Goal: Task Accomplishment & Management: Complete application form

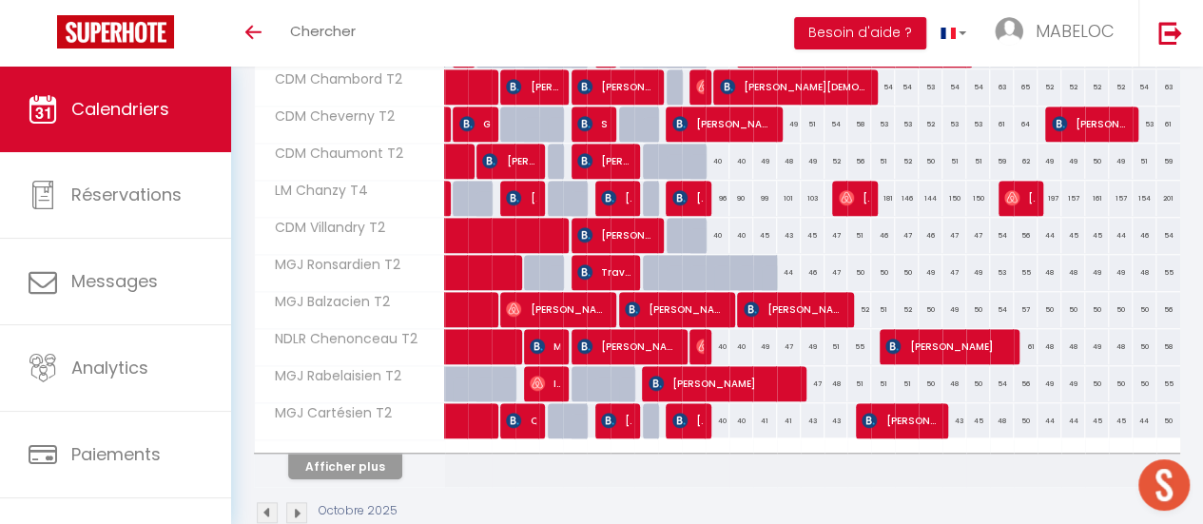
scroll to position [700, 0]
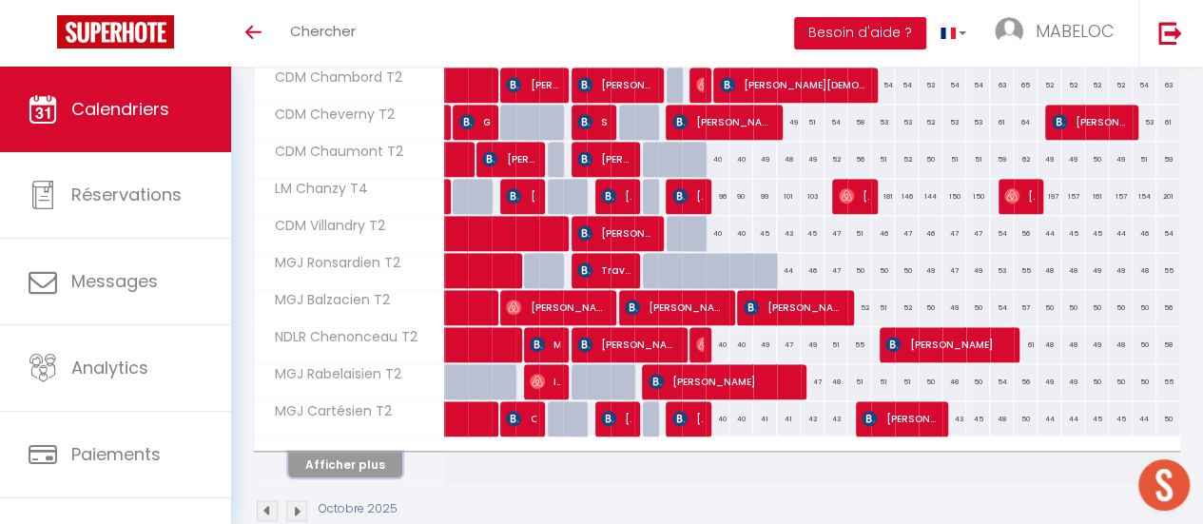
click at [362, 453] on button "Afficher plus" at bounding box center [345, 465] width 114 height 26
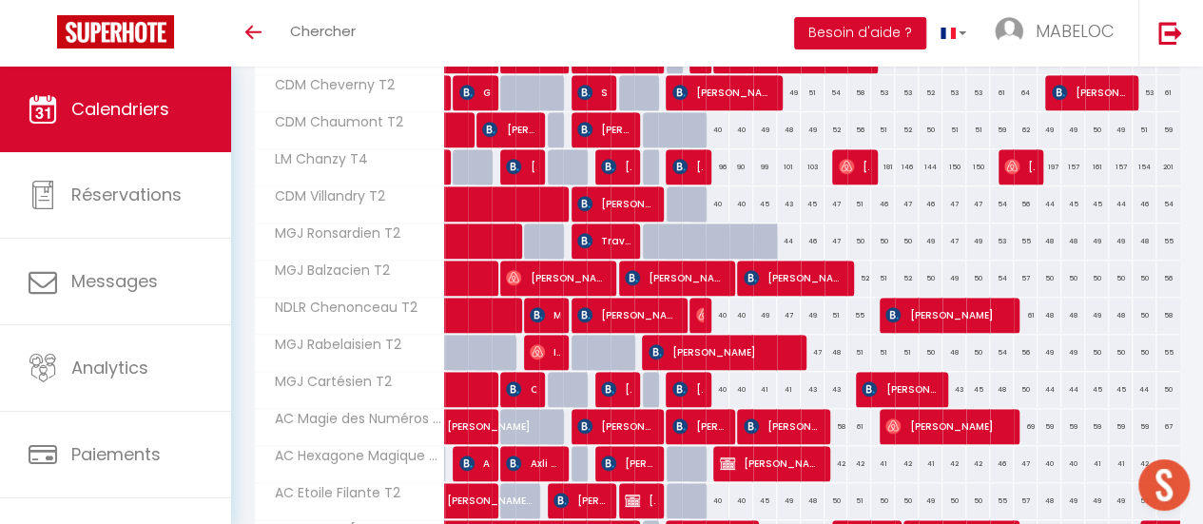
scroll to position [730, 0]
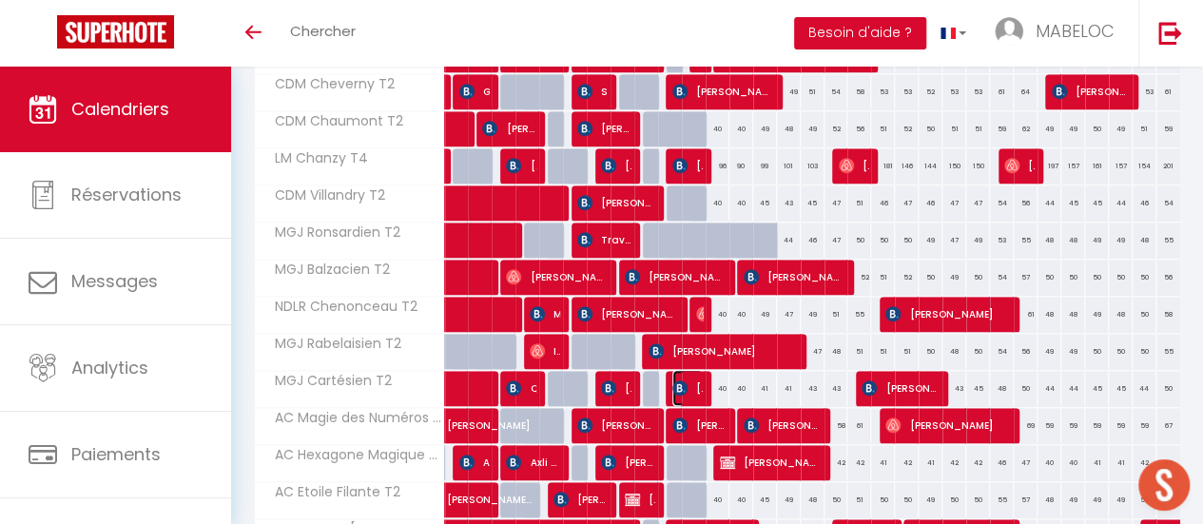
click at [681, 380] on img at bounding box center [679, 387] width 15 height 15
select select "OK"
select select "1"
select select "0"
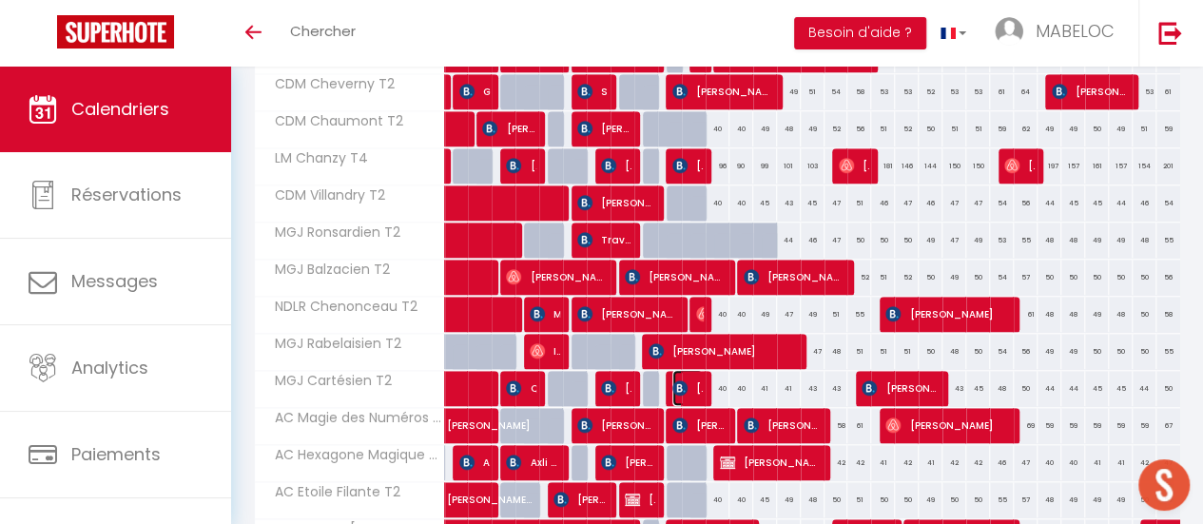
select select "1"
select select
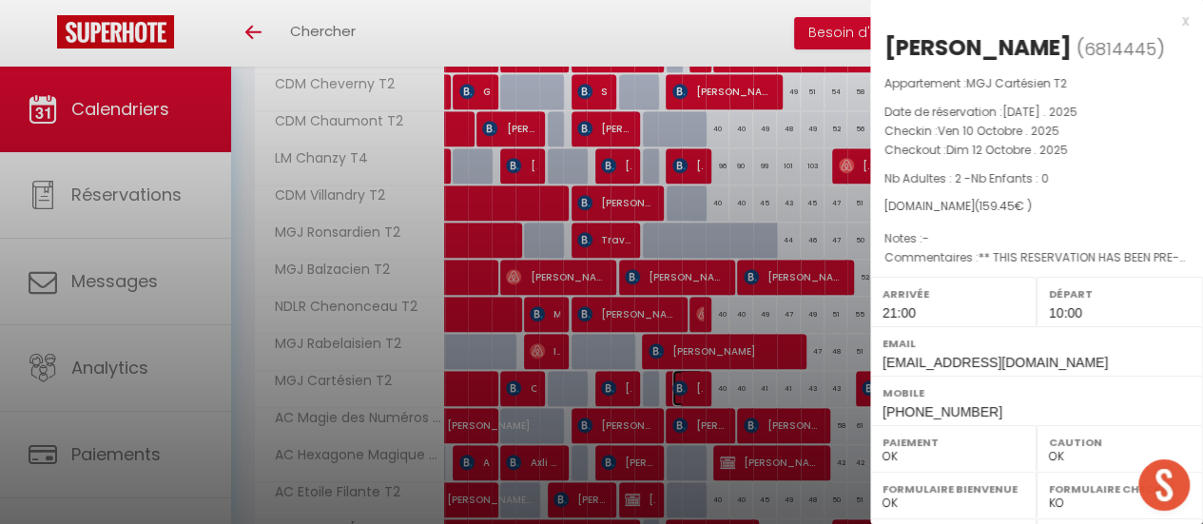
select select "21996"
click at [1167, 23] on div "x" at bounding box center [1029, 21] width 319 height 23
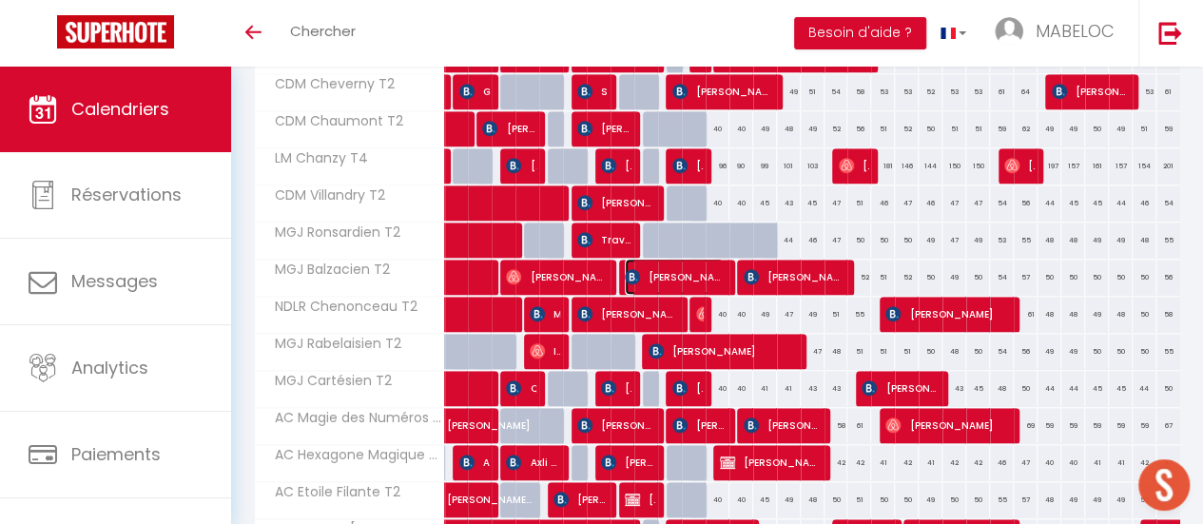
click at [720, 273] on span "[PERSON_NAME]" at bounding box center [674, 277] width 99 height 36
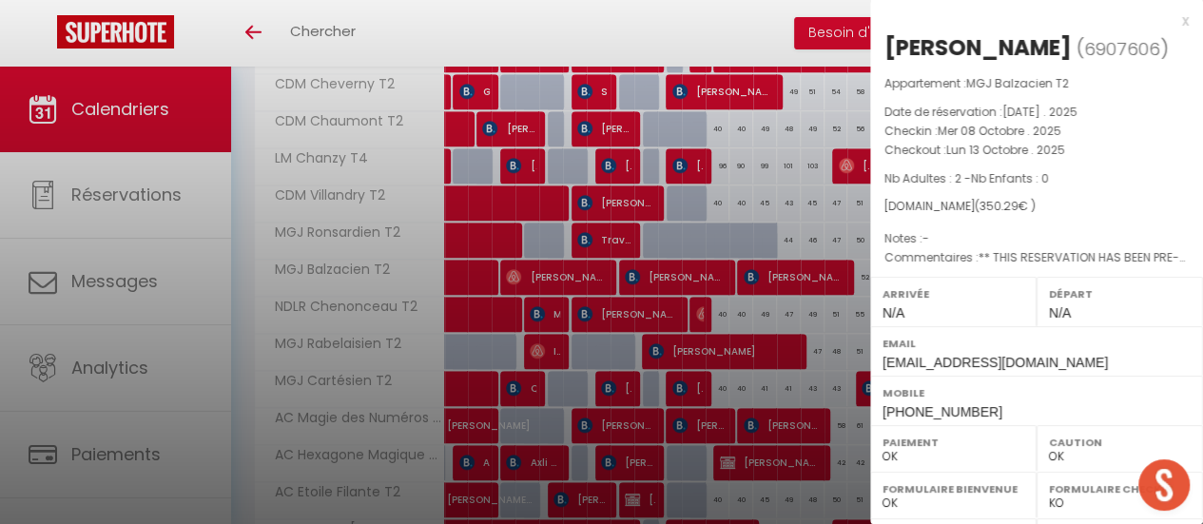
click at [1166, 21] on div "x" at bounding box center [1029, 21] width 319 height 23
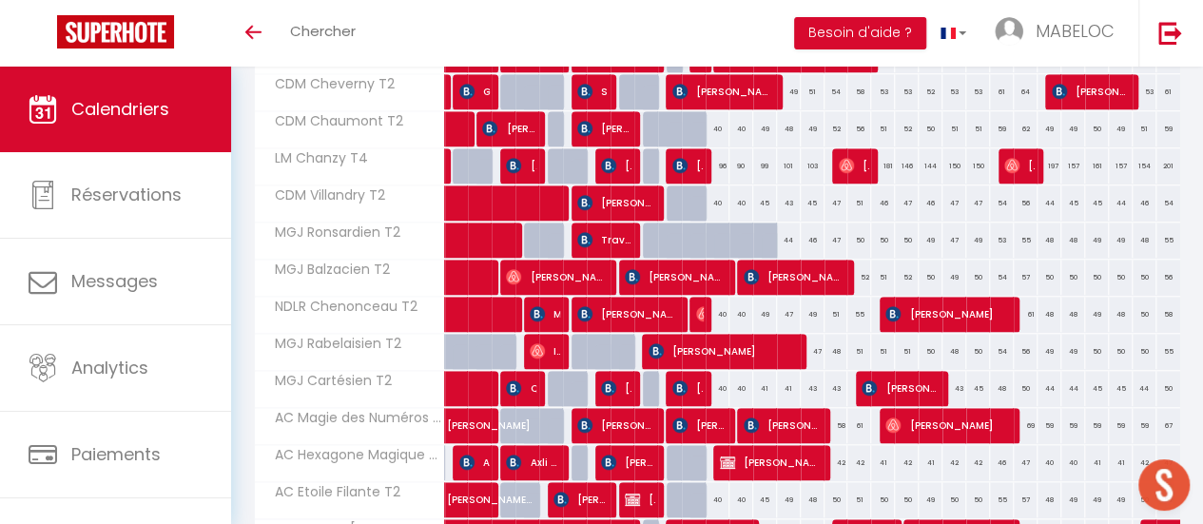
click at [717, 386] on div "40" at bounding box center [718, 388] width 24 height 35
type input "40"
type input "Dim 12 Octobre 2025"
type input "Lun 13 Octobre 2025"
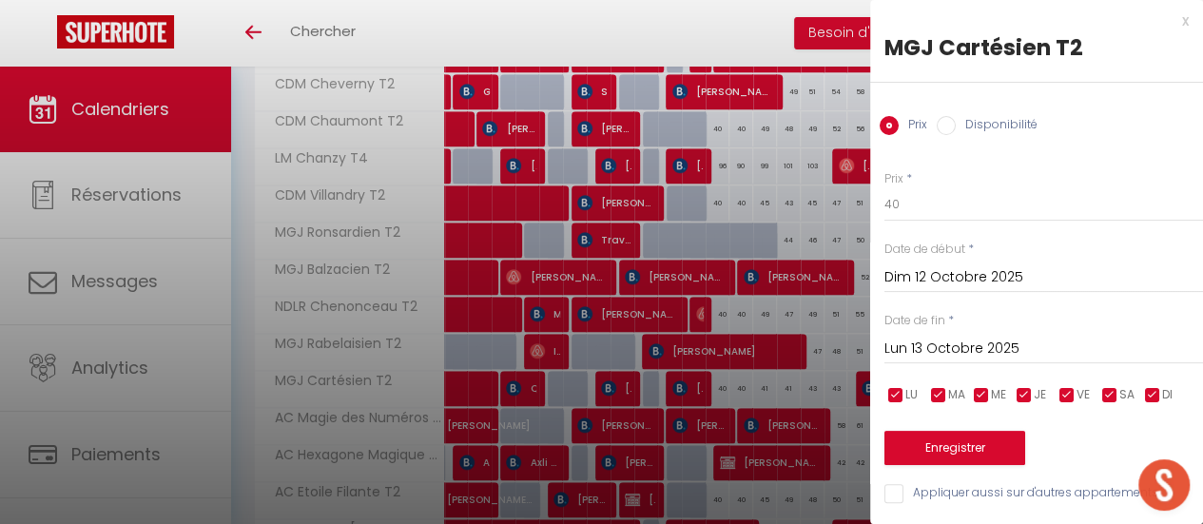
click at [1167, 26] on div "x" at bounding box center [1029, 21] width 319 height 23
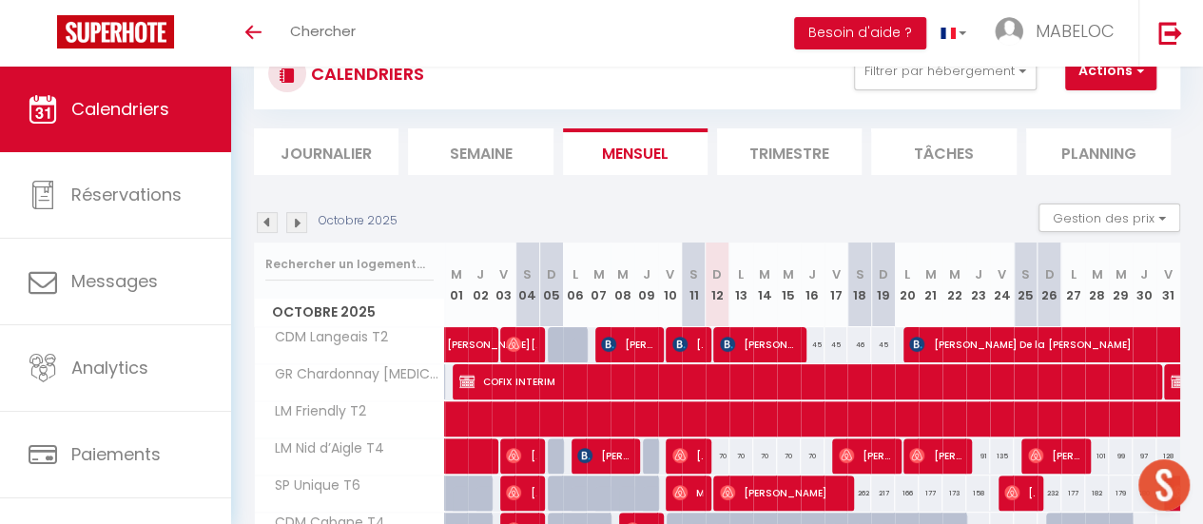
scroll to position [0, 0]
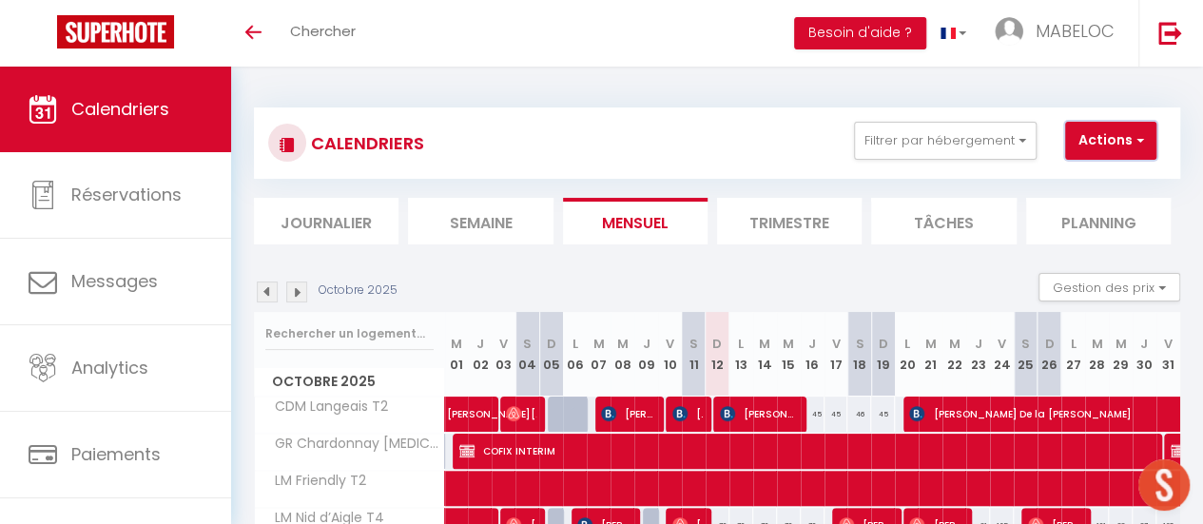
click at [1114, 136] on button "Actions" at bounding box center [1110, 141] width 91 height 38
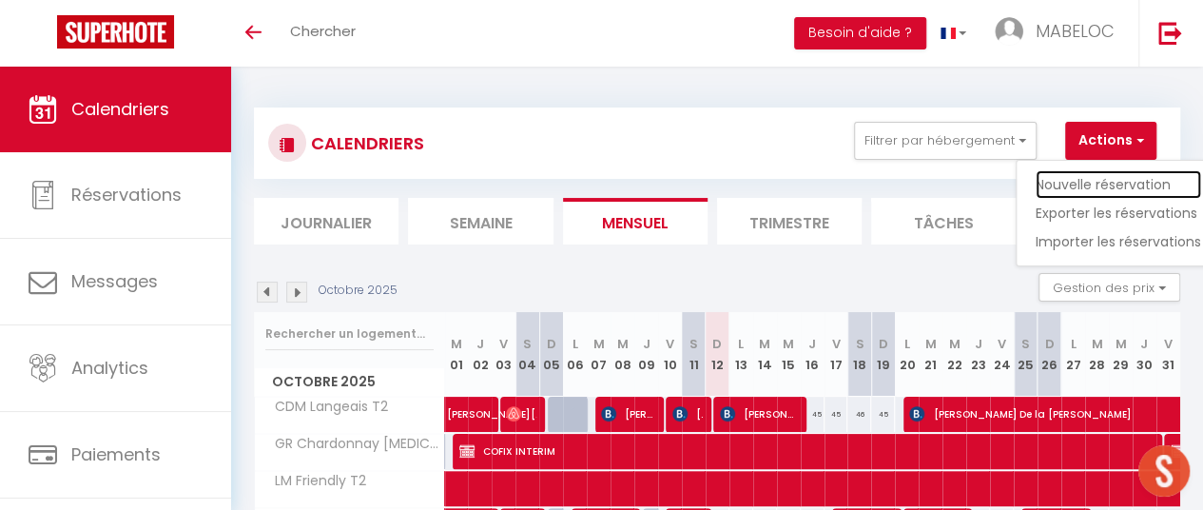
click at [1082, 190] on link "Nouvelle réservation" at bounding box center [1117, 184] width 165 height 29
select select
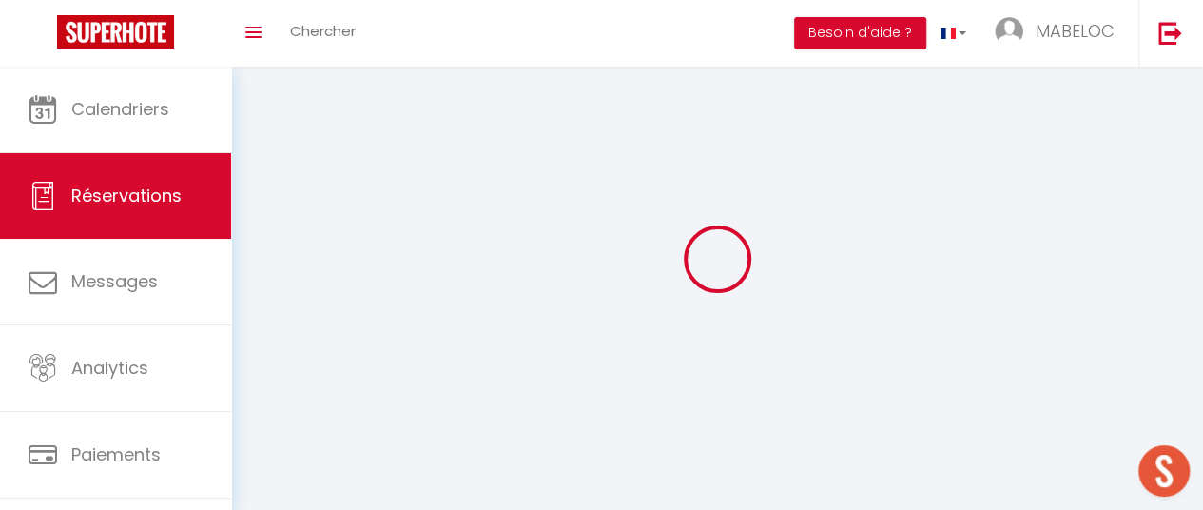
select select
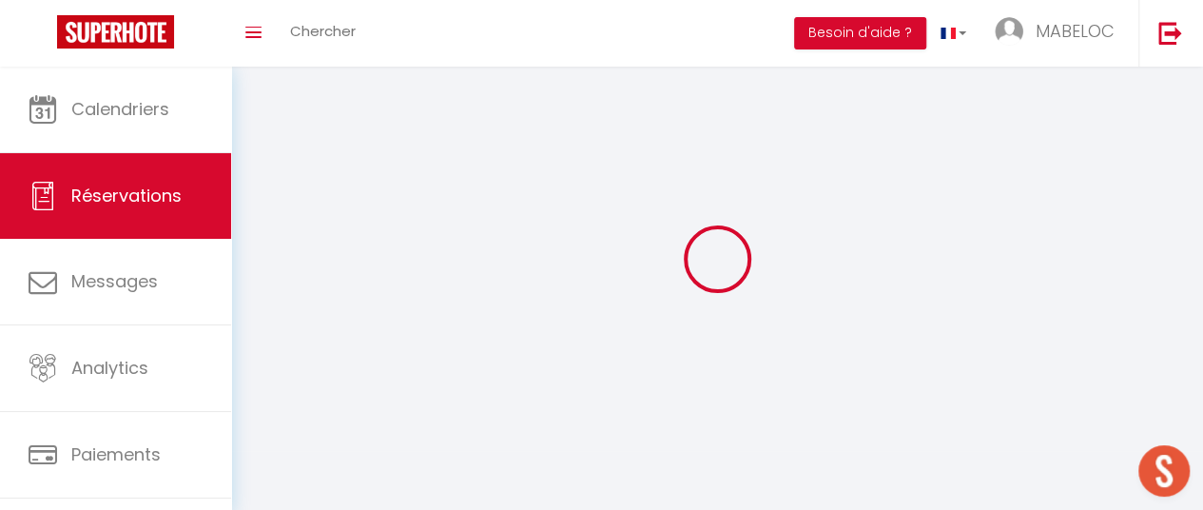
select select
checkbox input "false"
select select
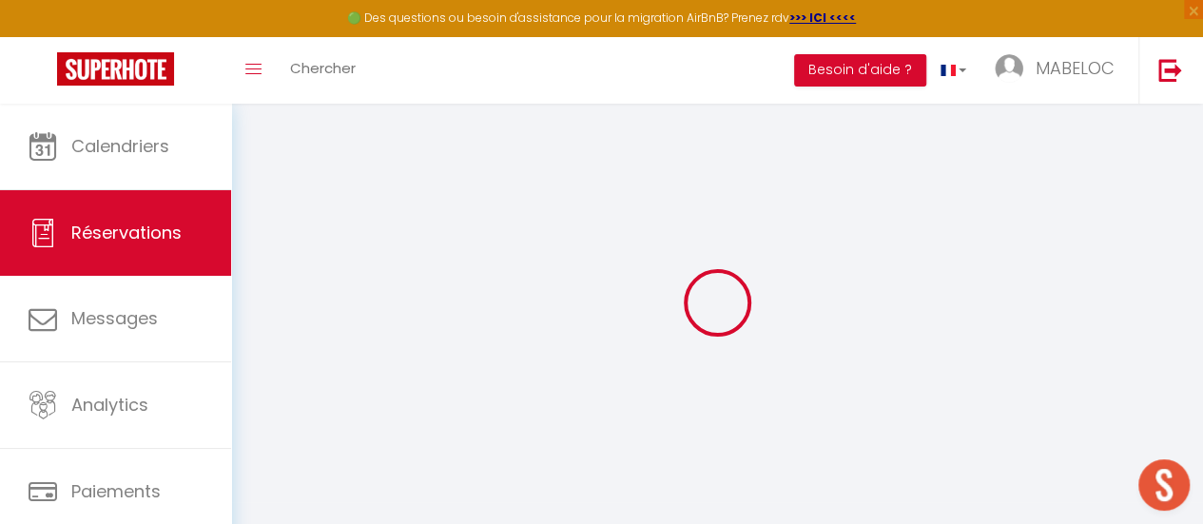
select select
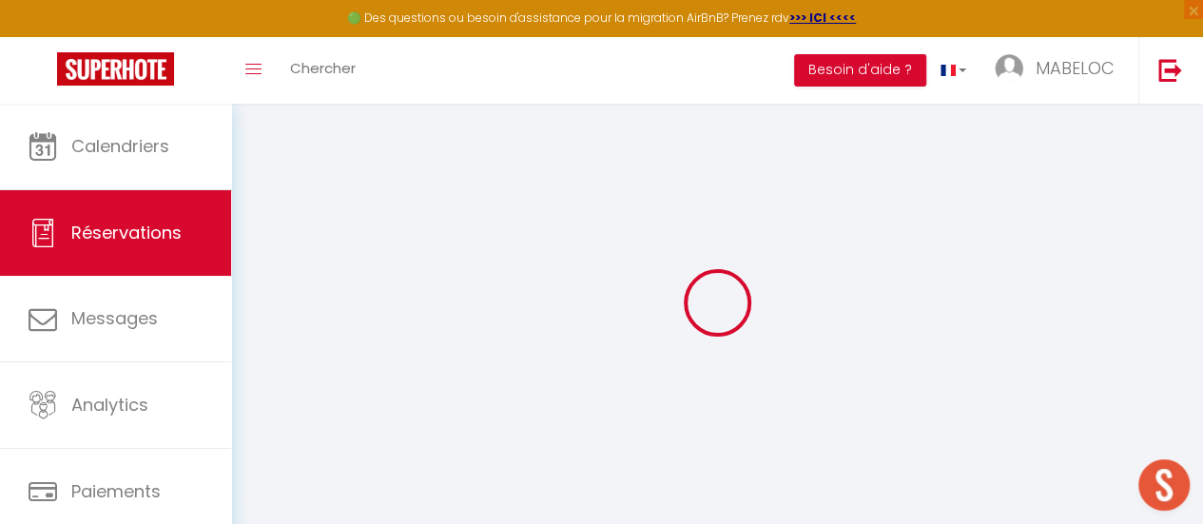
select select
checkbox input "false"
select select
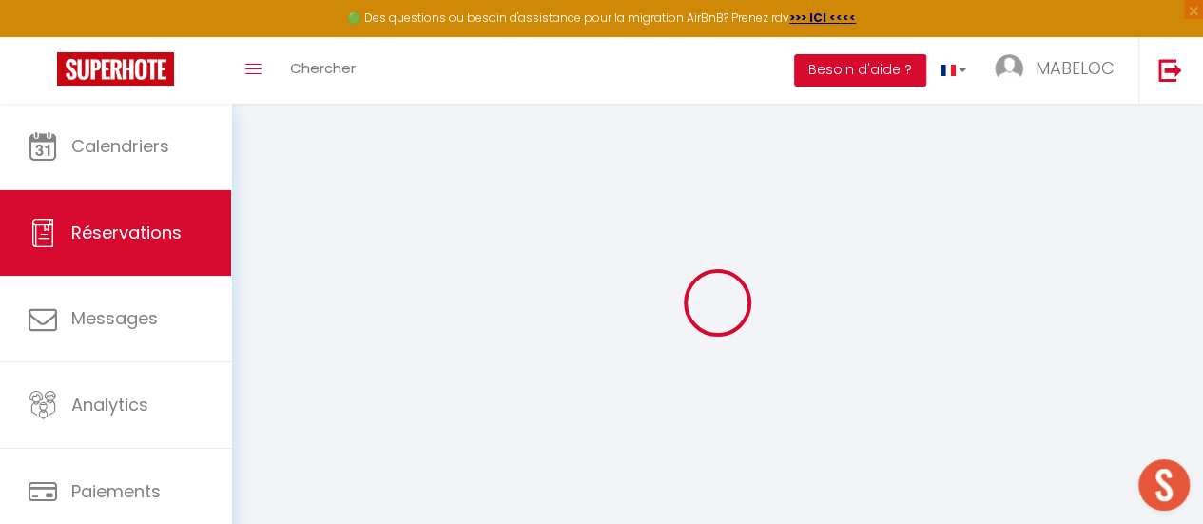
select select
checkbox input "false"
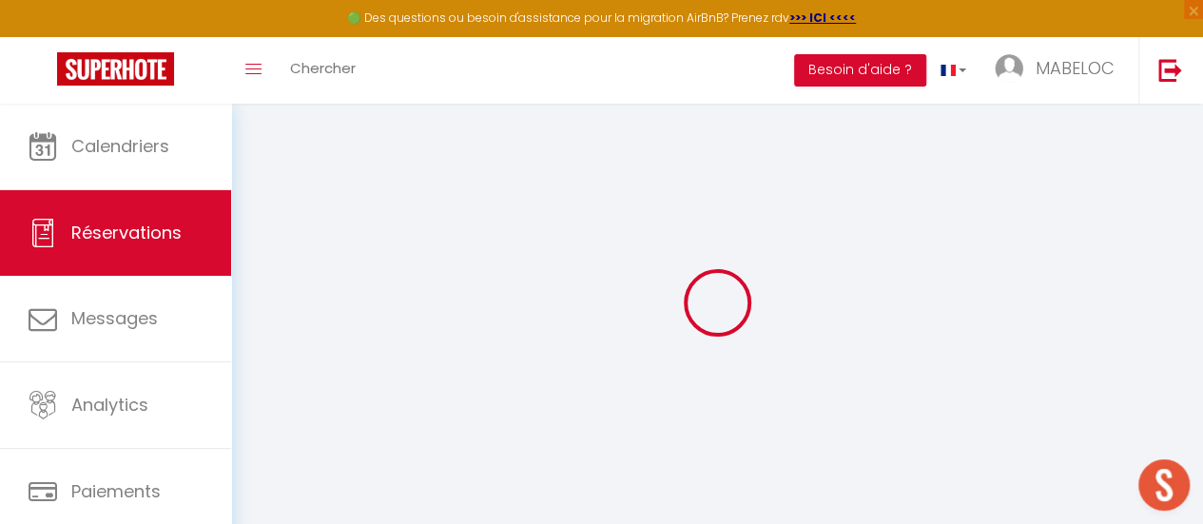
select select
checkbox input "false"
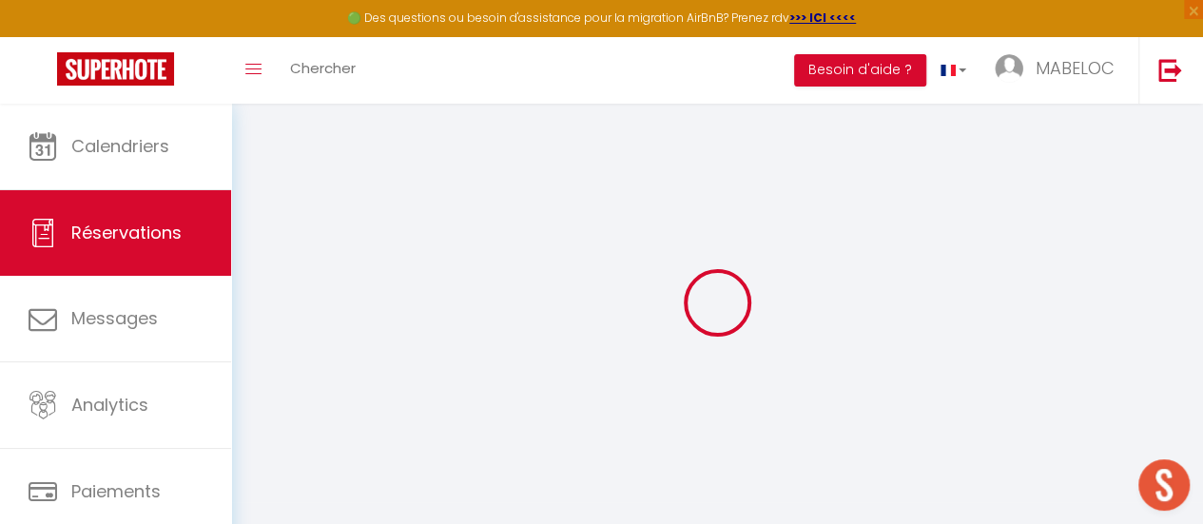
select select
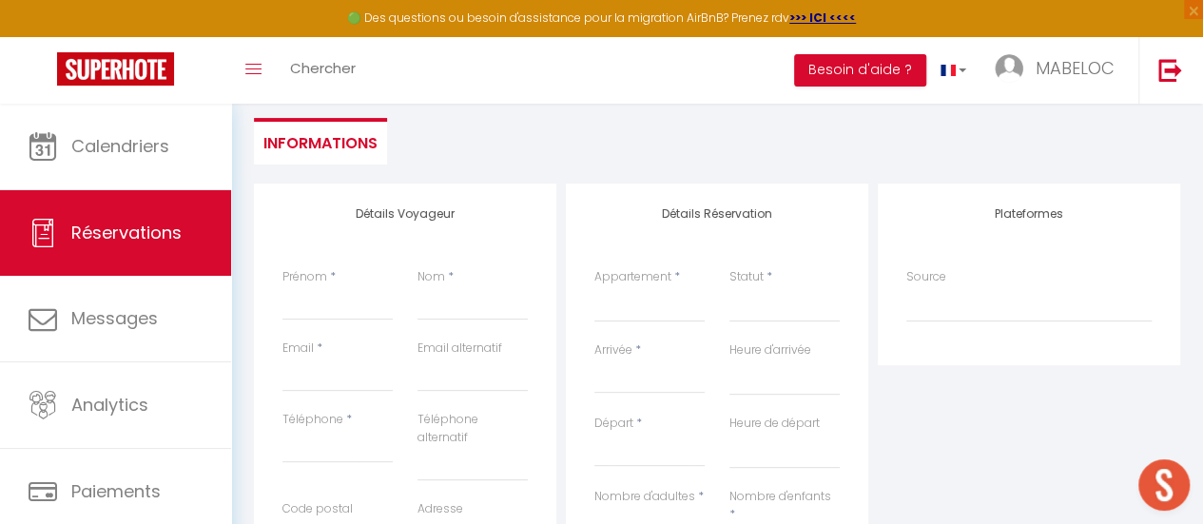
scroll to position [169, 0]
click at [323, 305] on input "Prénom" at bounding box center [337, 302] width 110 height 34
paste input "[PERSON_NAME]"
type input "[PERSON_NAME]"
select select
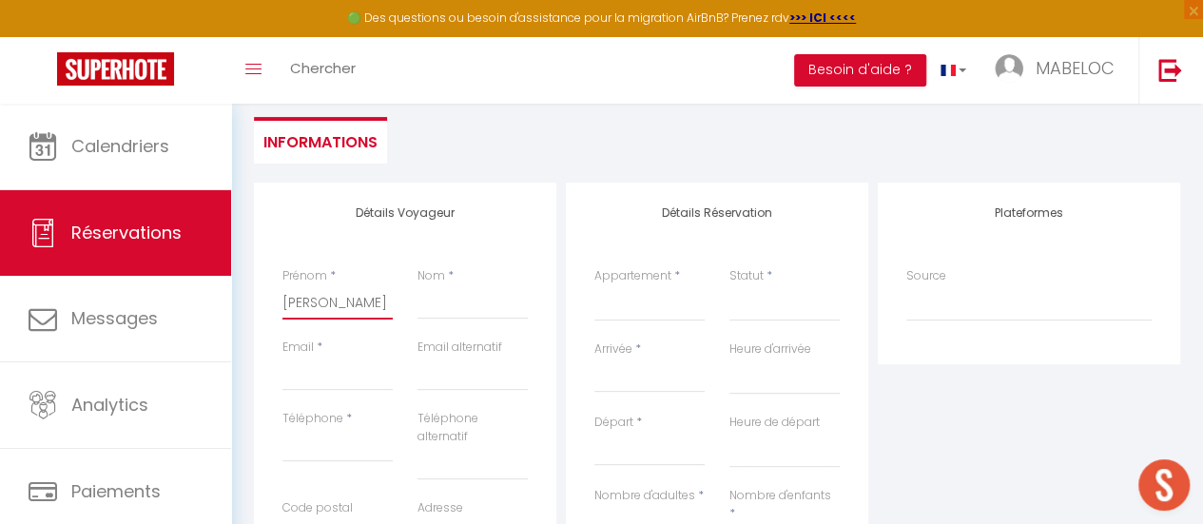
select select
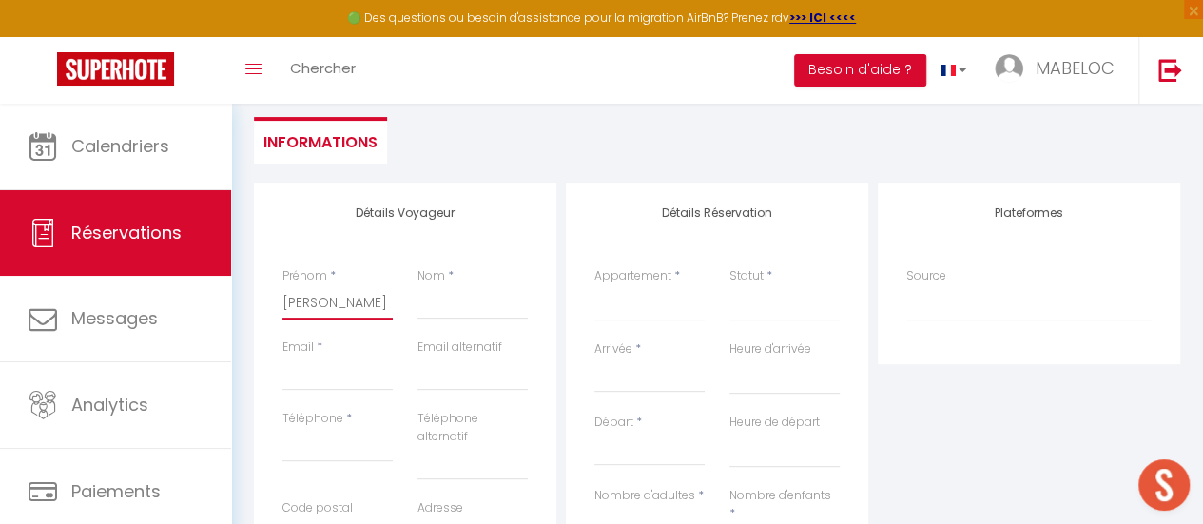
select select
checkbox input "false"
drag, startPoint x: 366, startPoint y: 305, endPoint x: 337, endPoint y: 311, distance: 30.0
click at [337, 311] on input "[PERSON_NAME]" at bounding box center [337, 302] width 110 height 34
type input "[PERSON_NAME]"
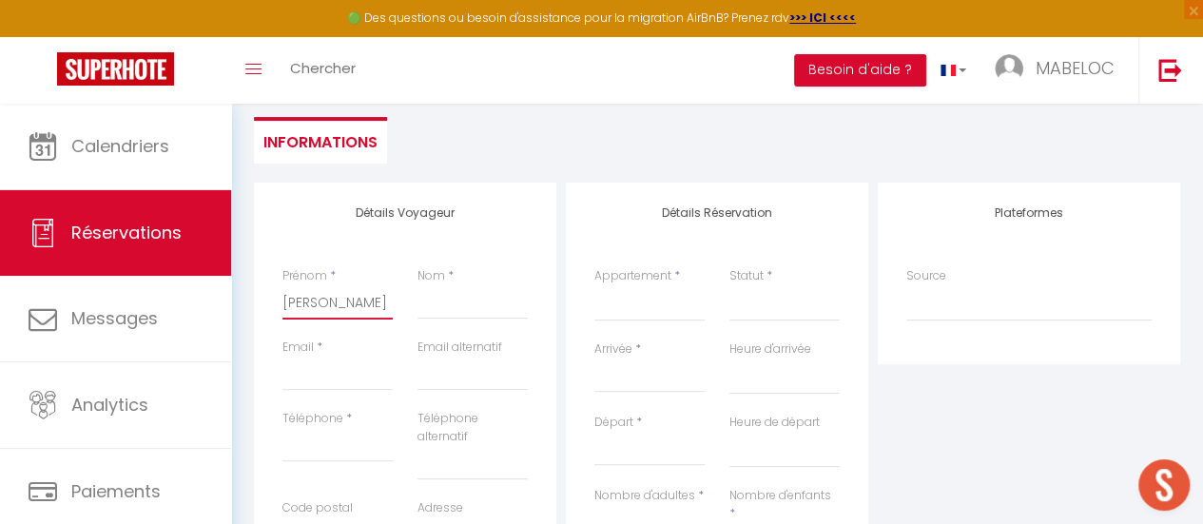
select select
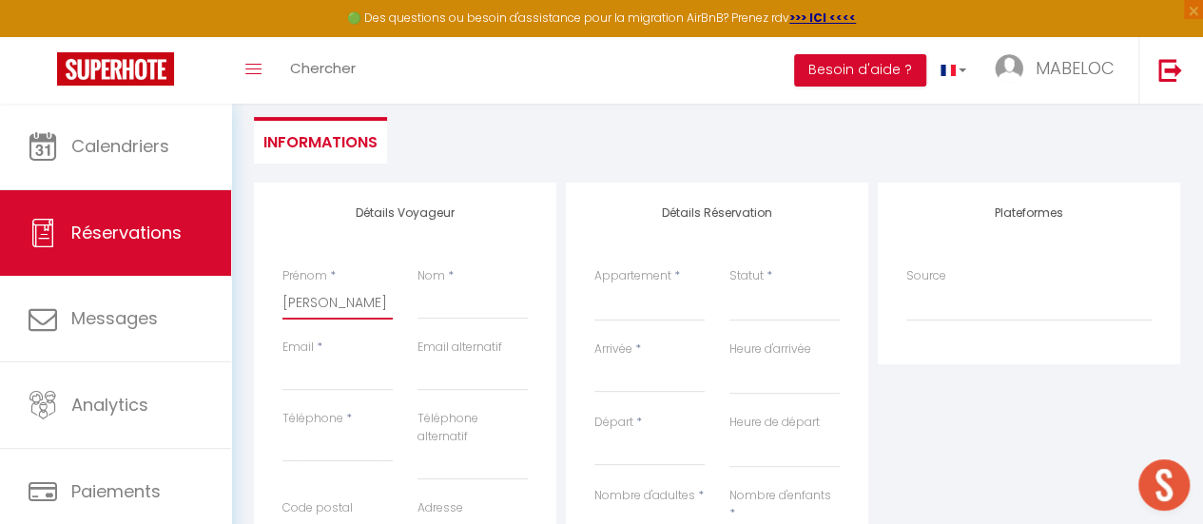
select select
checkbox input "false"
type input "[PERSON_NAME]"
click at [437, 302] on input "Nom" at bounding box center [472, 302] width 110 height 34
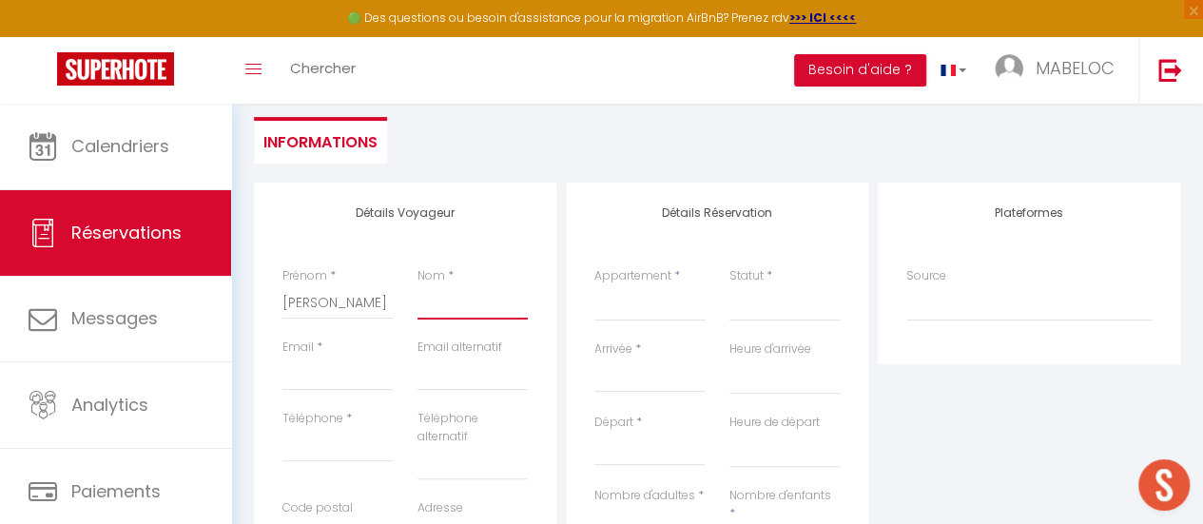
paste input "Giry"
type input "Giry"
select select
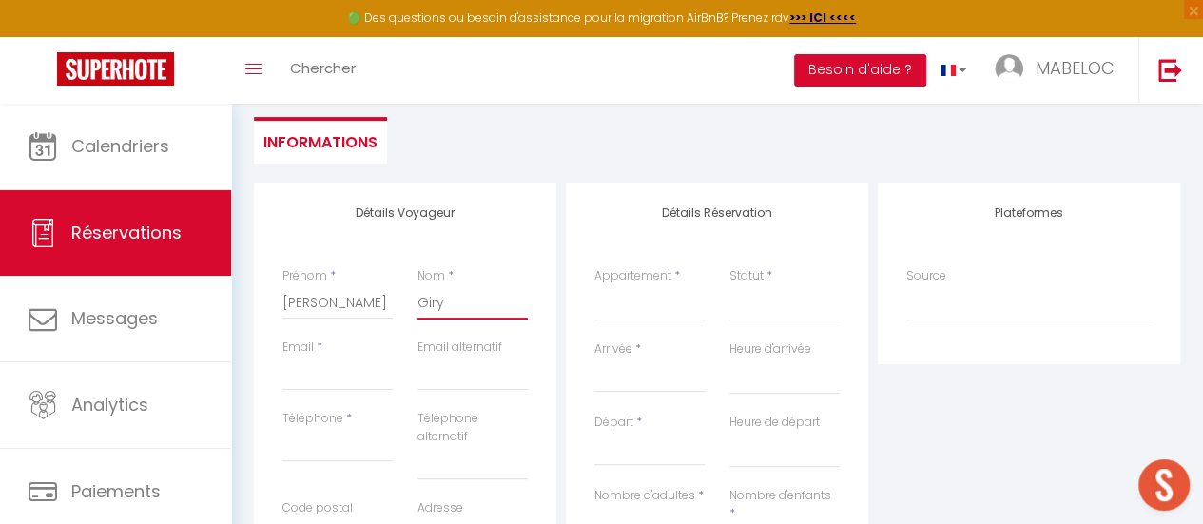
select select
checkbox input "false"
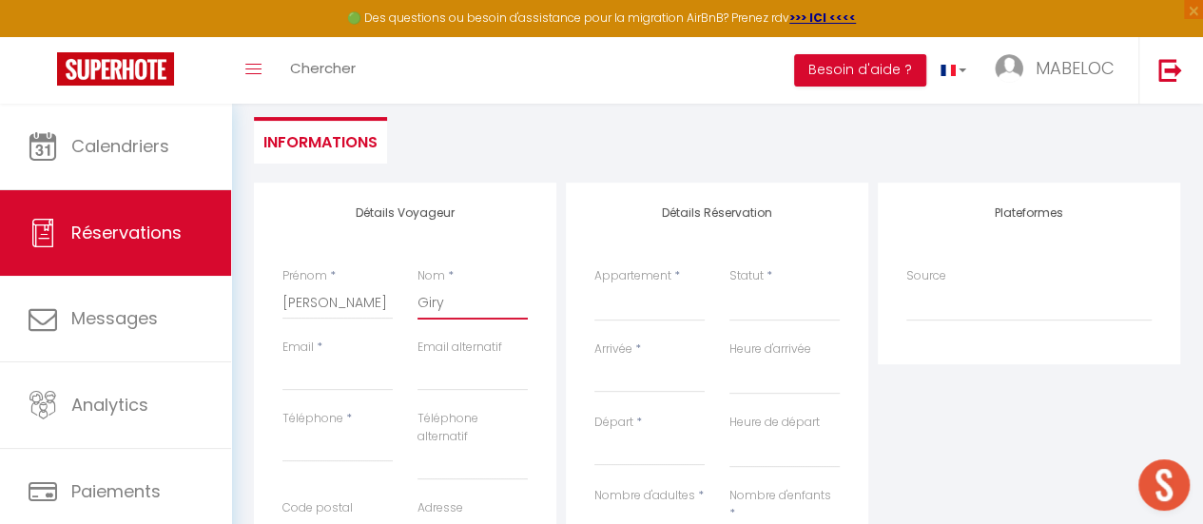
type input "Giry"
click at [325, 372] on input "Email client" at bounding box center [337, 374] width 110 height 34
type input "[EMAIL_ADDRESS][DOMAIN_NAME]"
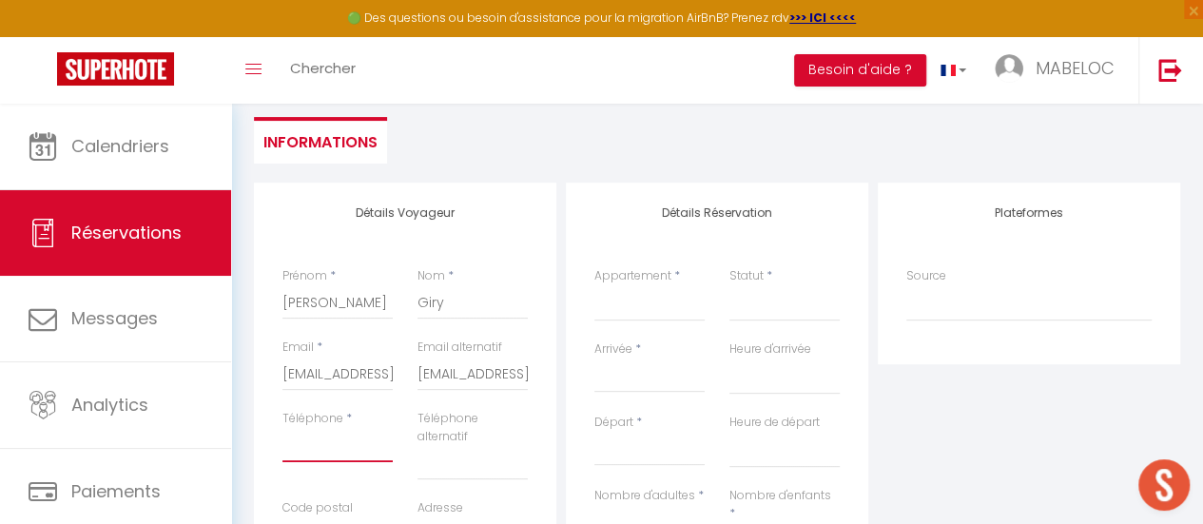
type input "0607407729"
type input "37000"
type input "[STREET_ADDRESS][PERSON_NAME]"
type input "TOURS"
select select "FR"
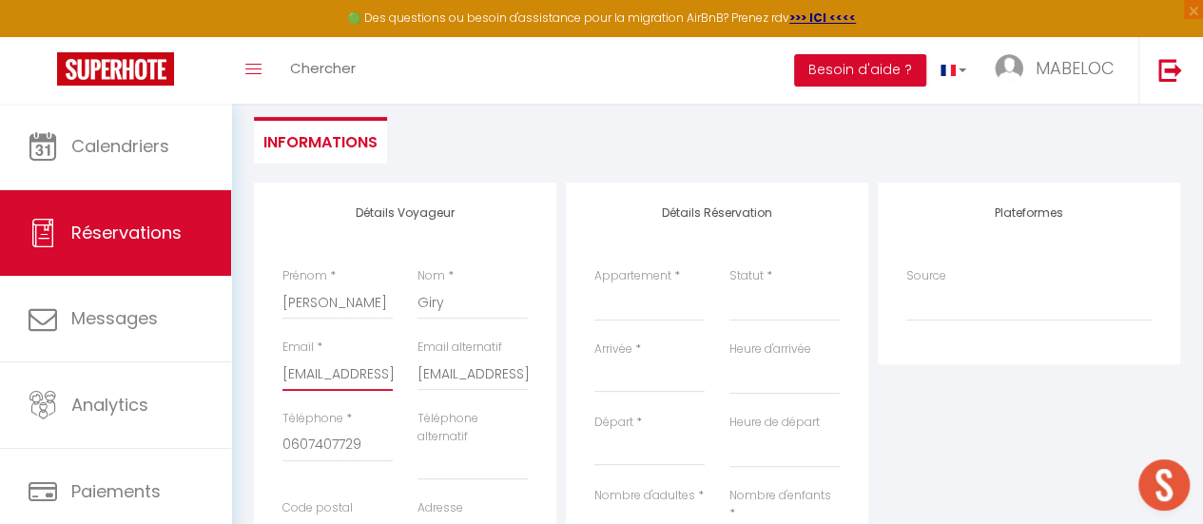
select select
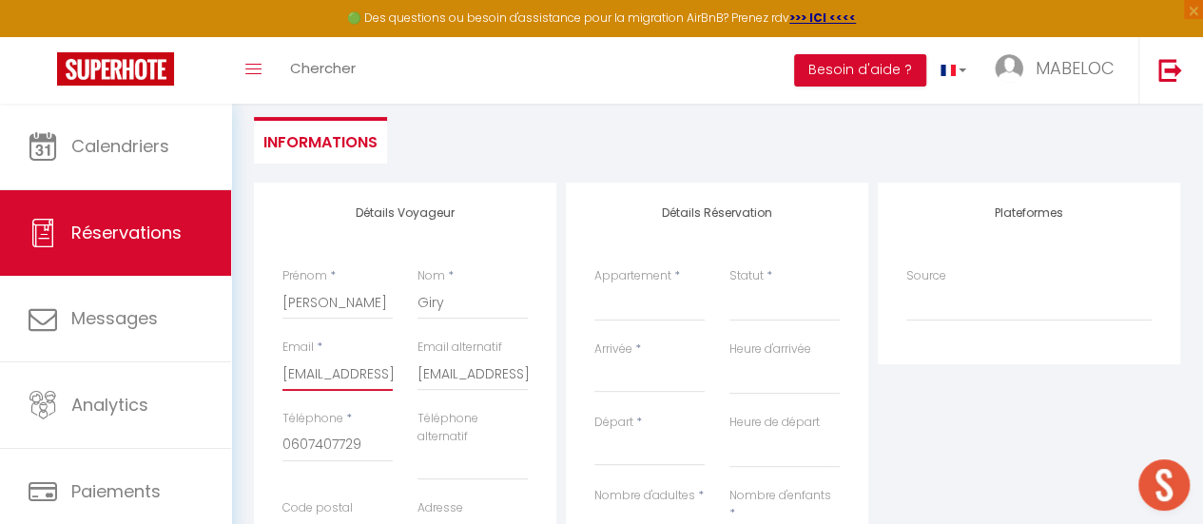
select select
checkbox input "false"
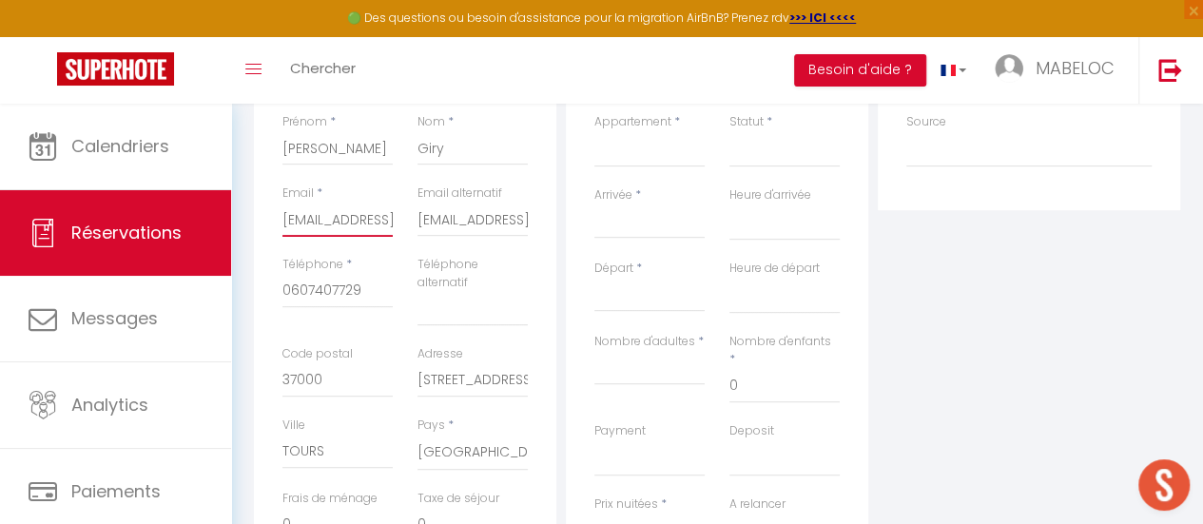
scroll to position [368, 0]
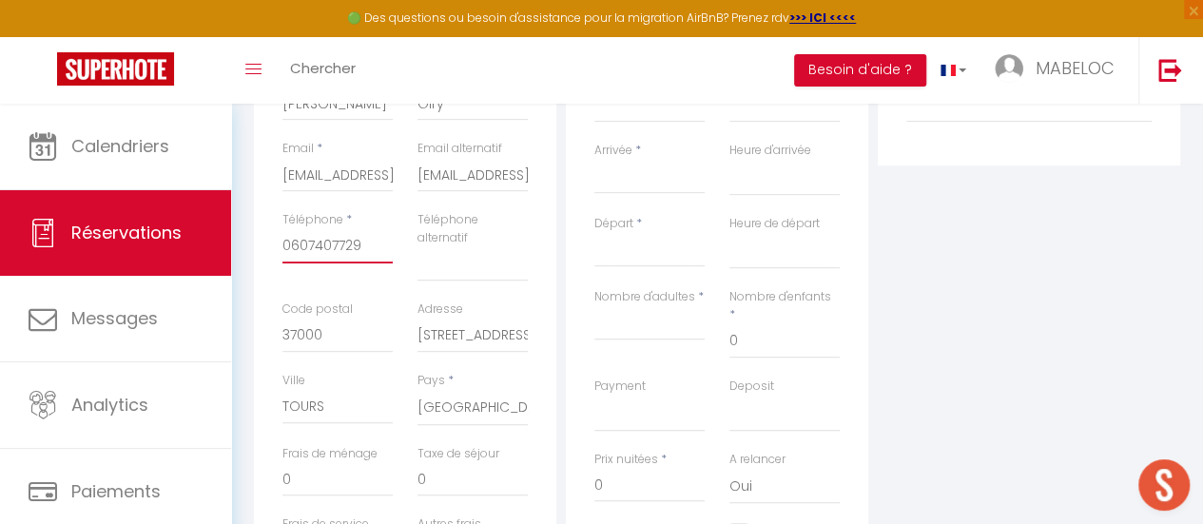
drag, startPoint x: 373, startPoint y: 242, endPoint x: 235, endPoint y: 256, distance: 138.5
click at [235, 256] on div "Retourner vers [PERSON_NAME] Actions Enregistrer Actions Enregistrer [PERSON_NA…" at bounding box center [717, 275] width 972 height 1079
paste input "[PHONE_NUMBER]"
type input "[PHONE_NUMBER]"
select select
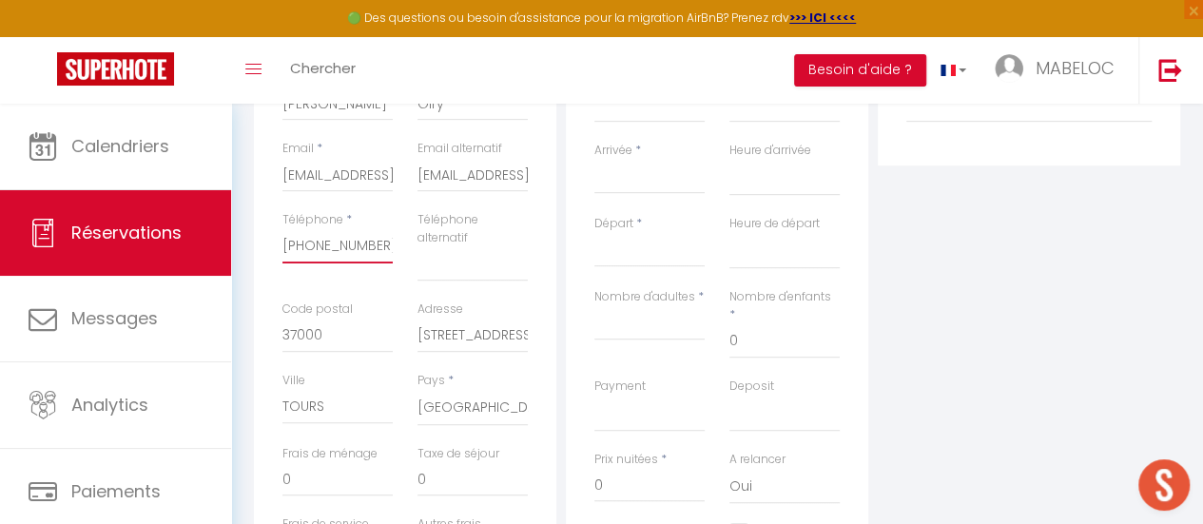
select select
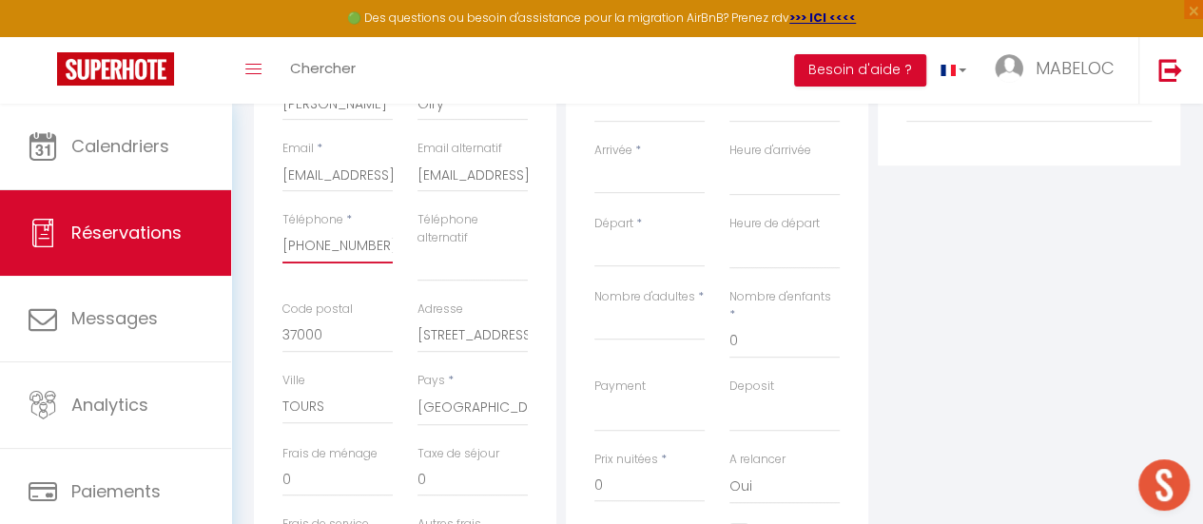
checkbox input "false"
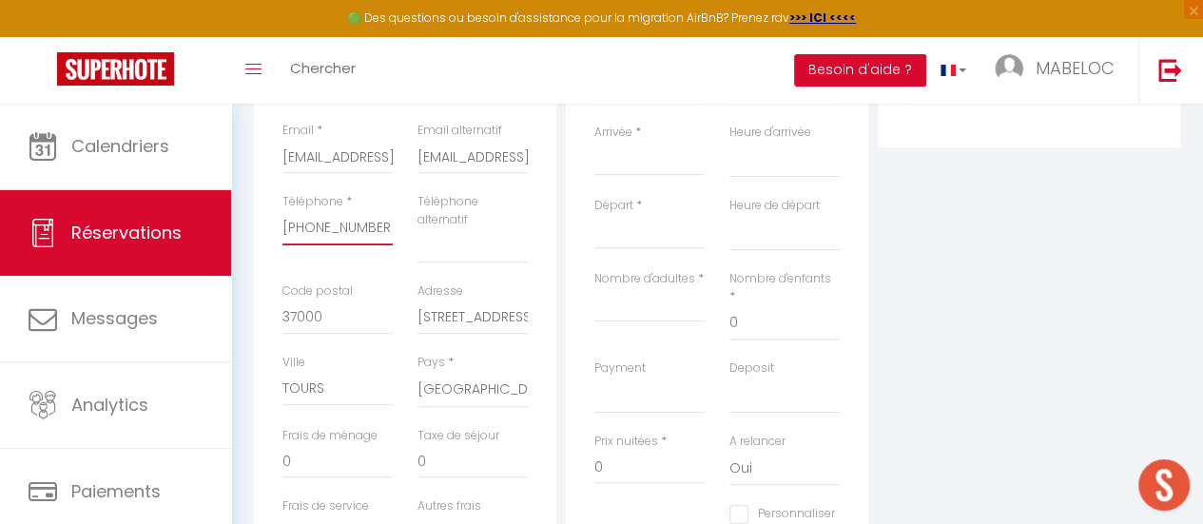
scroll to position [388, 0]
type input "[PHONE_NUMBER]"
click at [327, 319] on input "37000" at bounding box center [337, 316] width 110 height 34
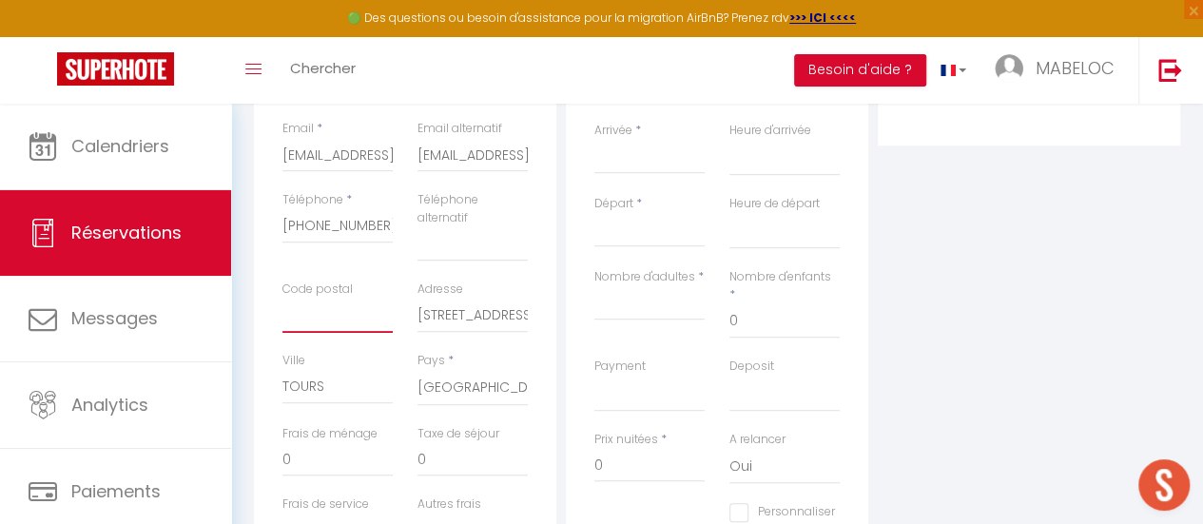
select select
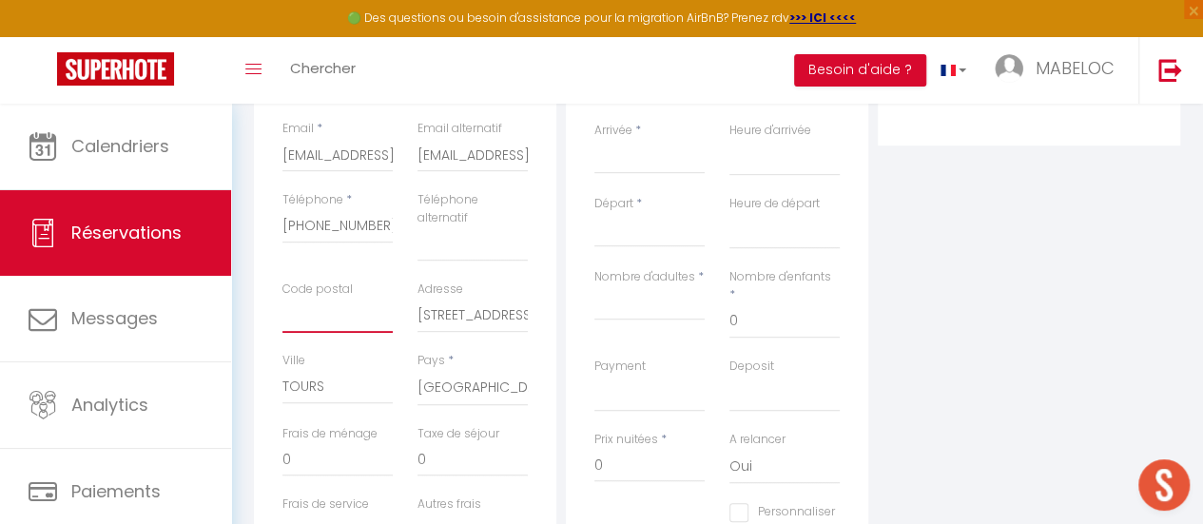
select select
checkbox input "false"
click at [456, 322] on input "[STREET_ADDRESS][PERSON_NAME]" at bounding box center [472, 316] width 110 height 34
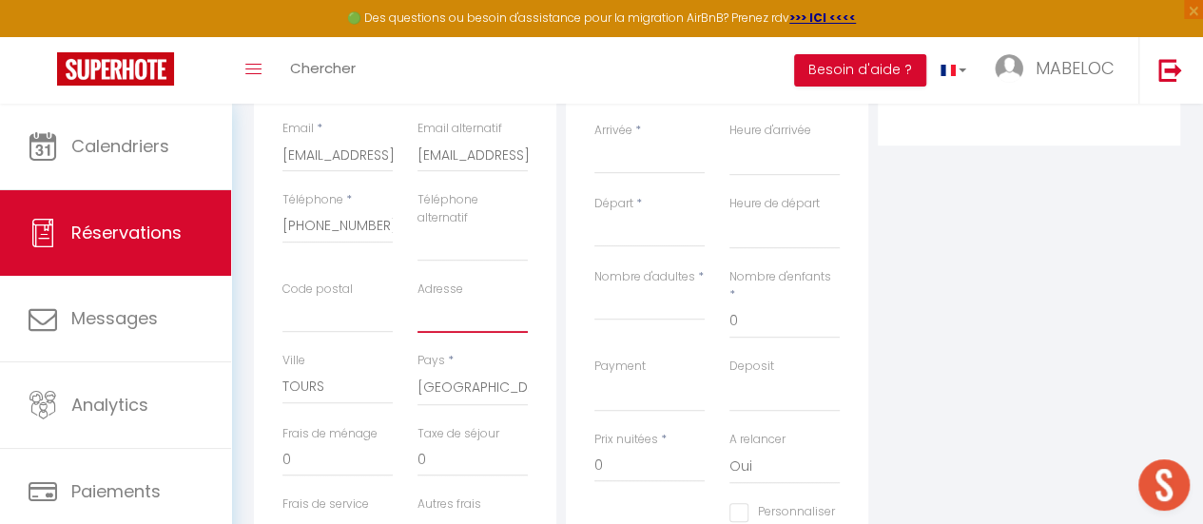
select select
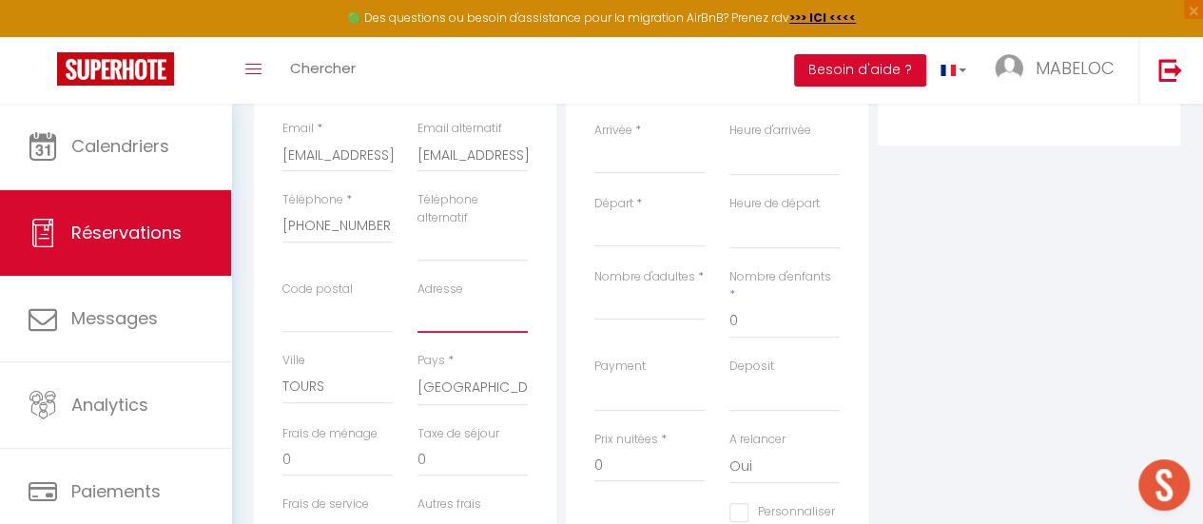
select select
checkbox input "false"
click at [308, 385] on input "TOURS" at bounding box center [337, 387] width 110 height 34
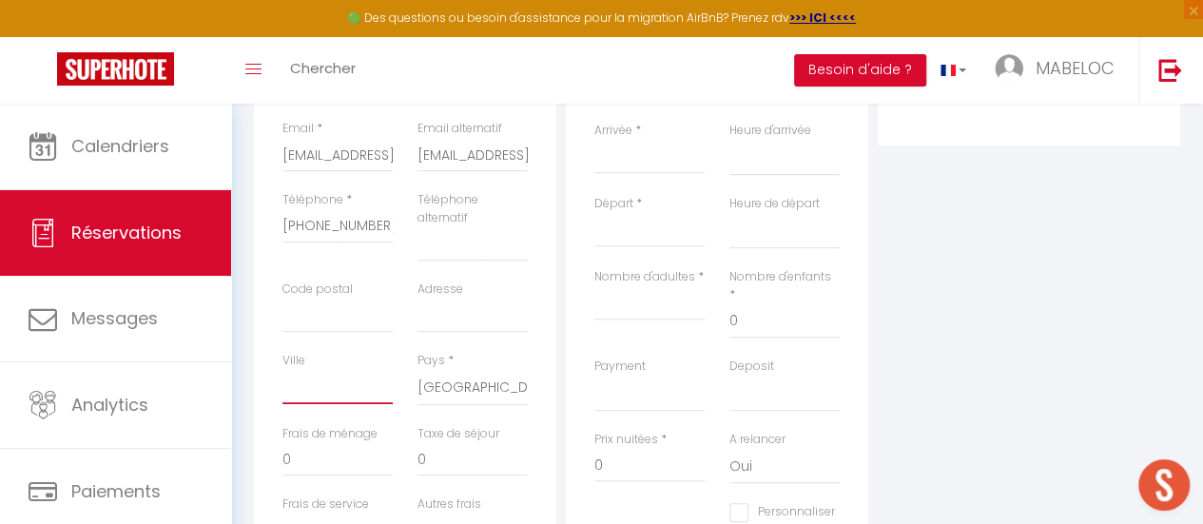
select select
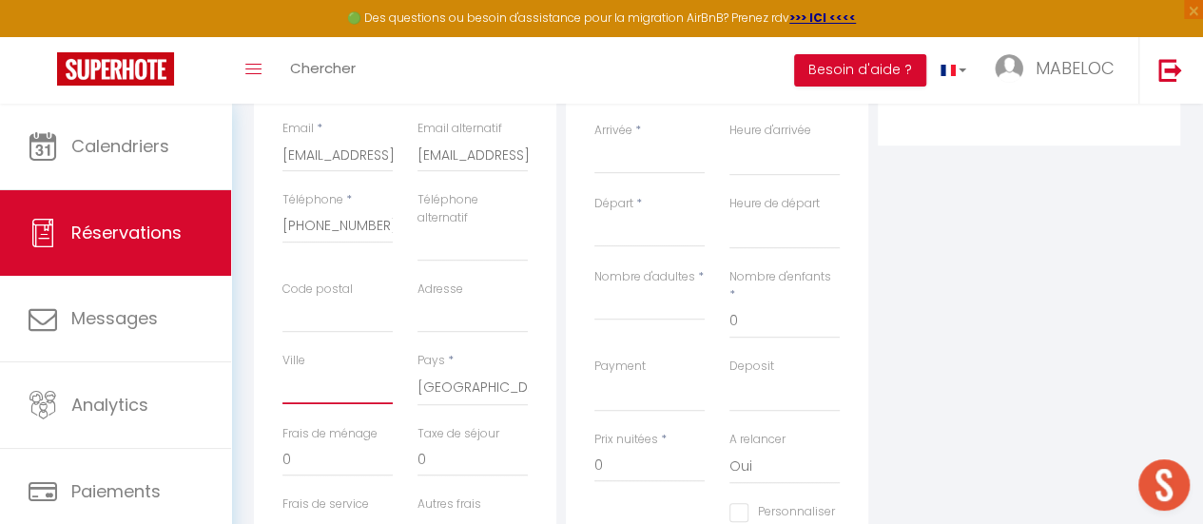
select select
checkbox input "false"
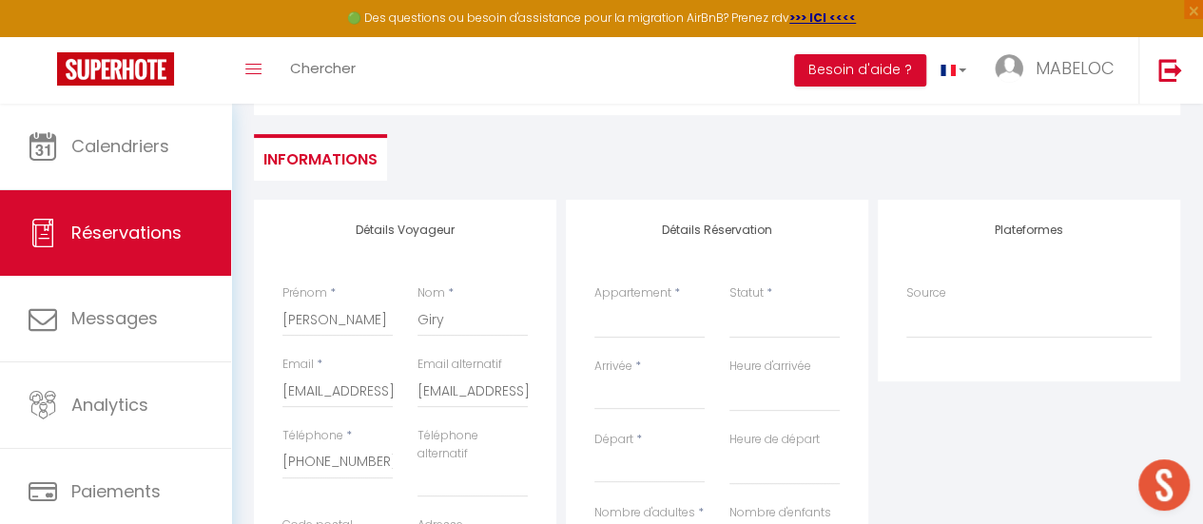
scroll to position [151, 0]
click at [657, 319] on select "CDM Langeais T2 CDM Amboise T2 CDM Chambord T2 CDM Cheverny T2 CDM Chaumont T2 …" at bounding box center [649, 321] width 110 height 36
click at [594, 303] on select "CDM Langeais T2 CDM Amboise T2 CDM Chambord T2 CDM Cheverny T2 CDM Chaumont T2 …" at bounding box center [649, 321] width 110 height 36
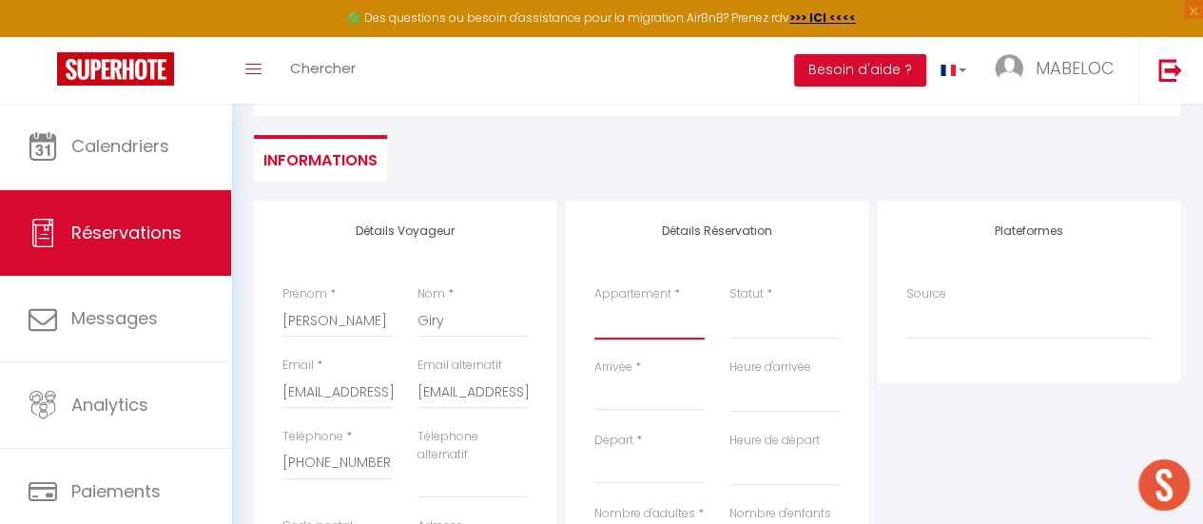
click at [594, 303] on select "CDM Langeais T2 CDM Amboise T2 CDM Chambord T2 CDM Cheverny T2 CDM Chaumont T2 …" at bounding box center [649, 321] width 110 height 36
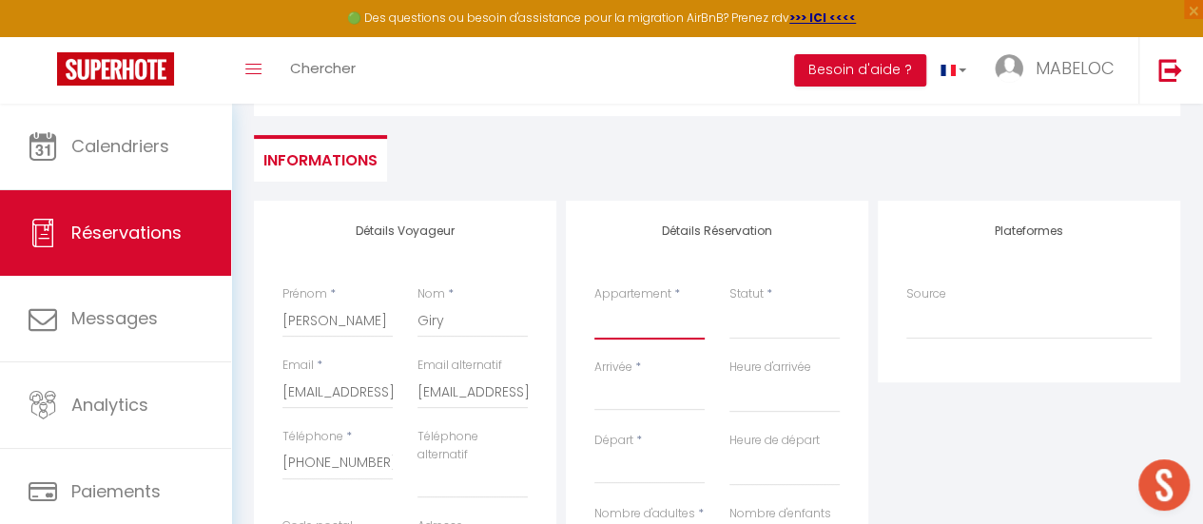
drag, startPoint x: 657, startPoint y: 319, endPoint x: 607, endPoint y: 324, distance: 50.6
click at [607, 324] on select "CDM Langeais T2 CDM Amboise T2 CDM Chambord T2 CDM Cheverny T2 CDM Chaumont T2 …" at bounding box center [649, 321] width 110 height 36
select select "29050"
click at [594, 303] on select "CDM Langeais T2 CDM Amboise T2 CDM Chambord T2 CDM Cheverny T2 CDM Chaumont T2 …" at bounding box center [649, 321] width 110 height 36
select select
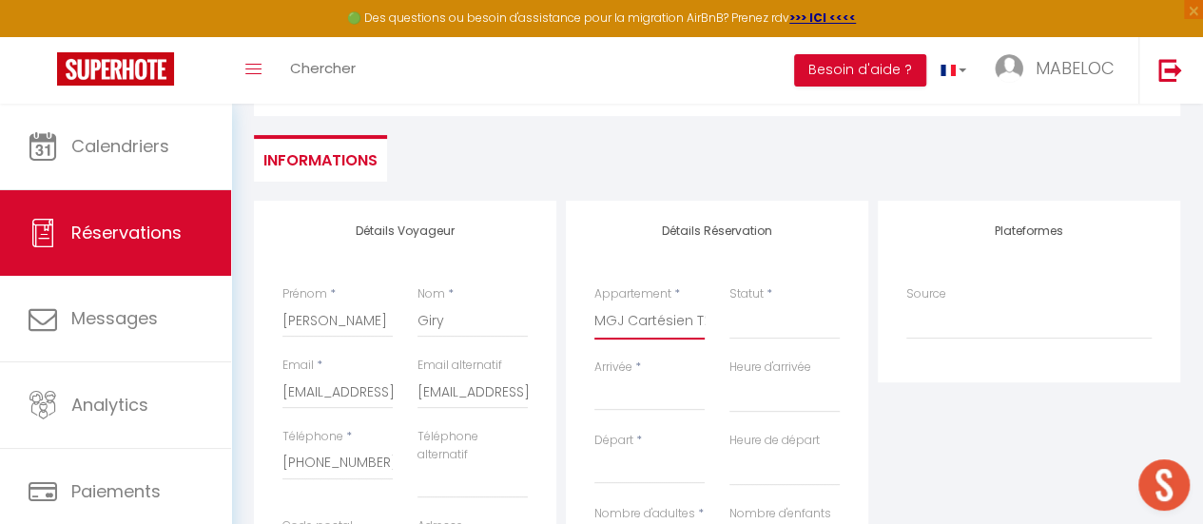
select select
checkbox input "false"
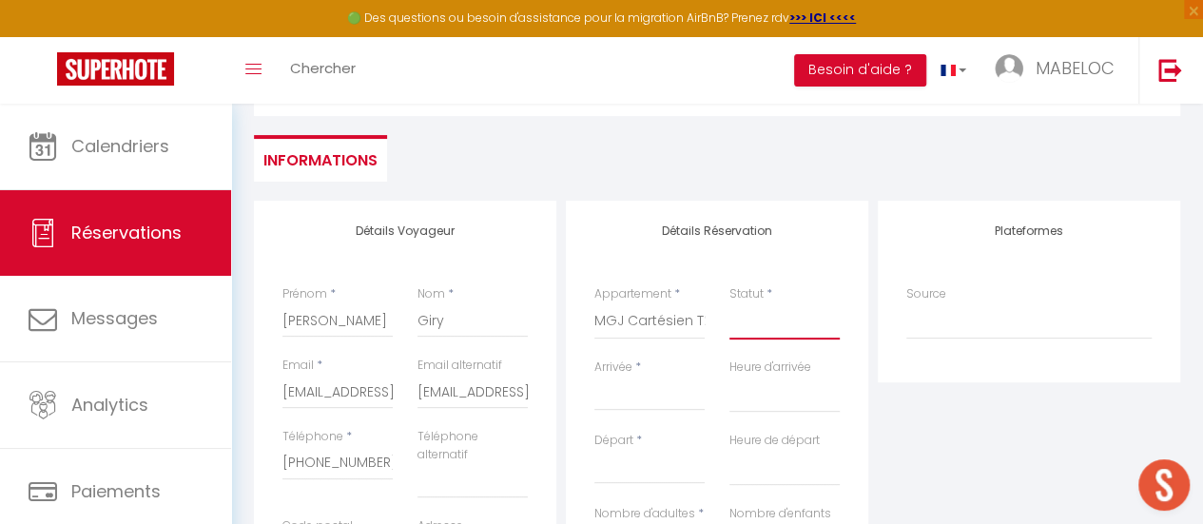
click at [782, 317] on select "Confirmé Non Confirmé [PERSON_NAME] par le voyageur No Show Request" at bounding box center [784, 321] width 110 height 36
select select
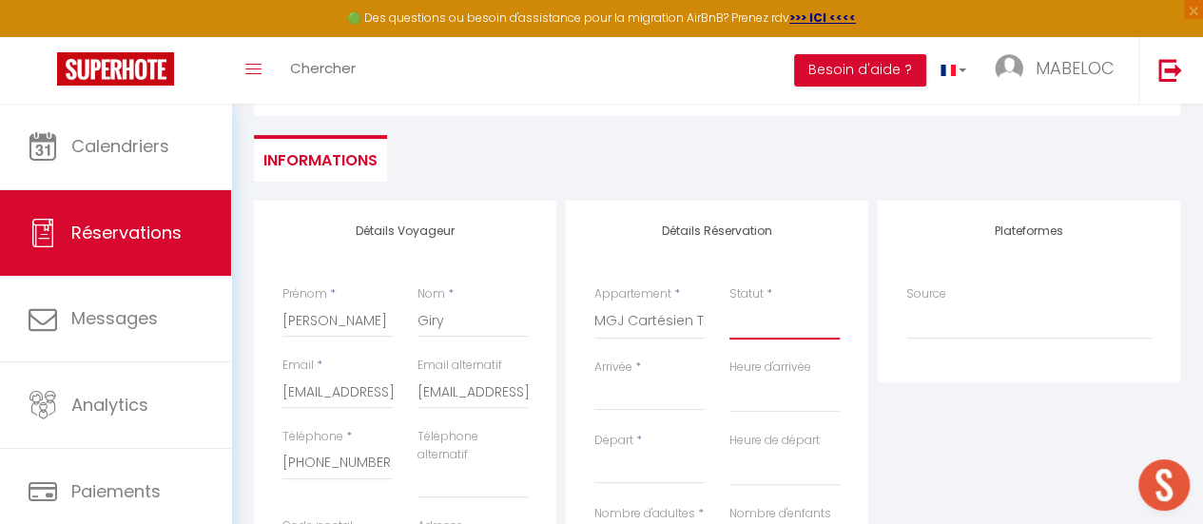
select select
checkbox input "false"
click at [749, 333] on select "Confirmé Non Confirmé [PERSON_NAME] par le voyageur No Show Request" at bounding box center [784, 321] width 110 height 36
click at [755, 324] on select "Confirmé Non Confirmé [PERSON_NAME] par le voyageur No Show Request" at bounding box center [784, 321] width 110 height 36
select select "1"
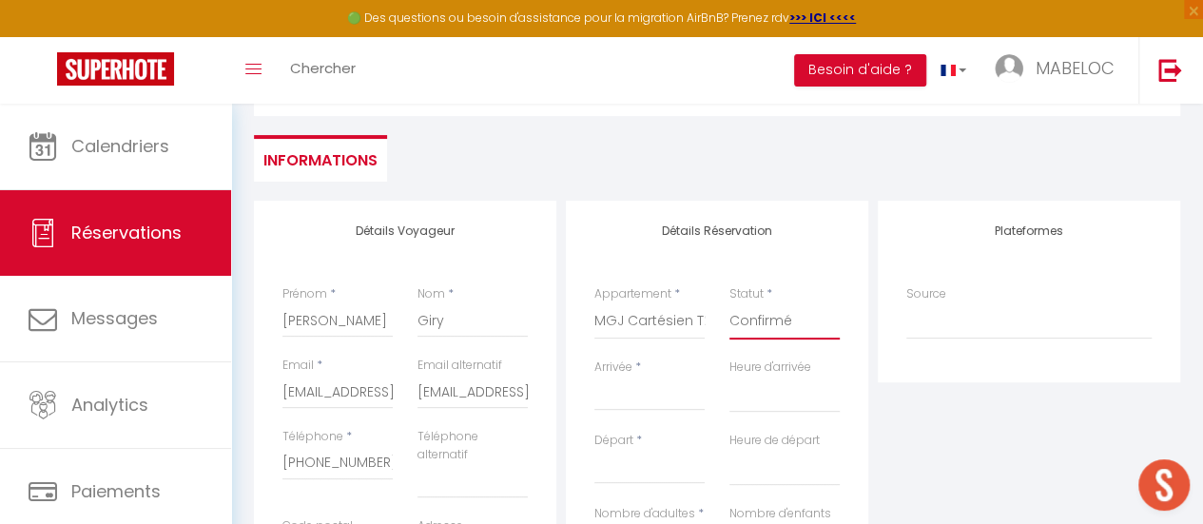
click at [729, 303] on select "Confirmé Non Confirmé [PERSON_NAME] par le voyageur No Show Request" at bounding box center [784, 321] width 110 height 36
select select
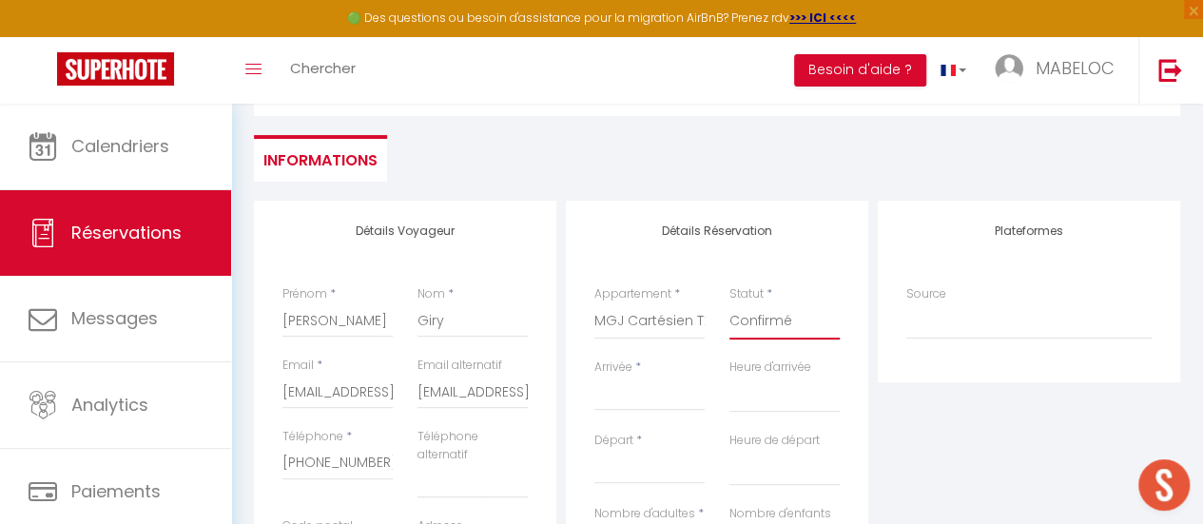
checkbox input "false"
click at [628, 400] on input "Arrivée" at bounding box center [649, 395] width 110 height 25
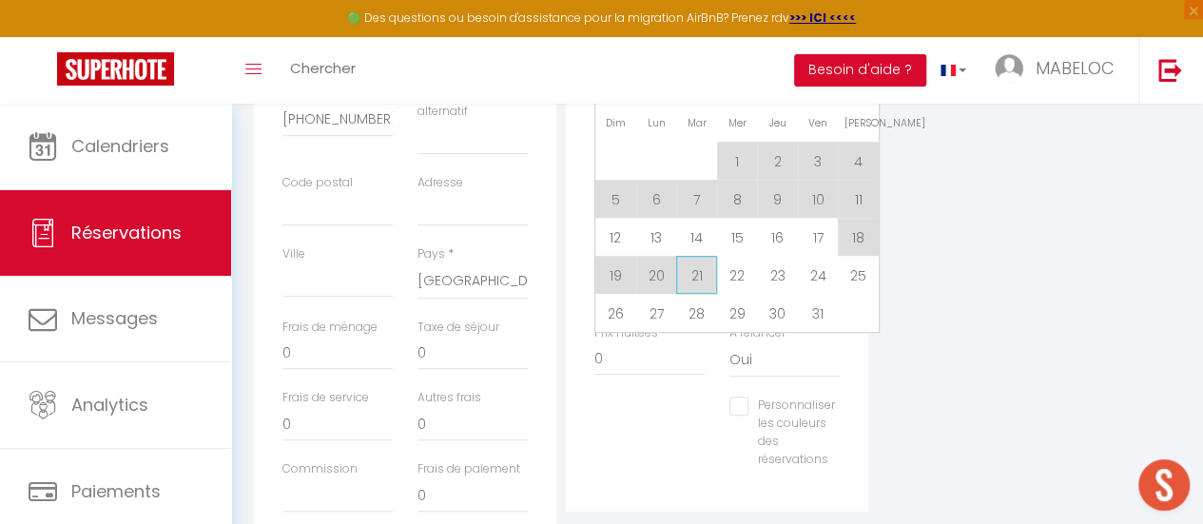
scroll to position [493, 0]
click at [652, 240] on span "13" at bounding box center [656, 238] width 41 height 38
click at [658, 252] on div "Payment OK KO" at bounding box center [649, 279] width 110 height 54
type input "Lun 13 Octobre 2025"
select select
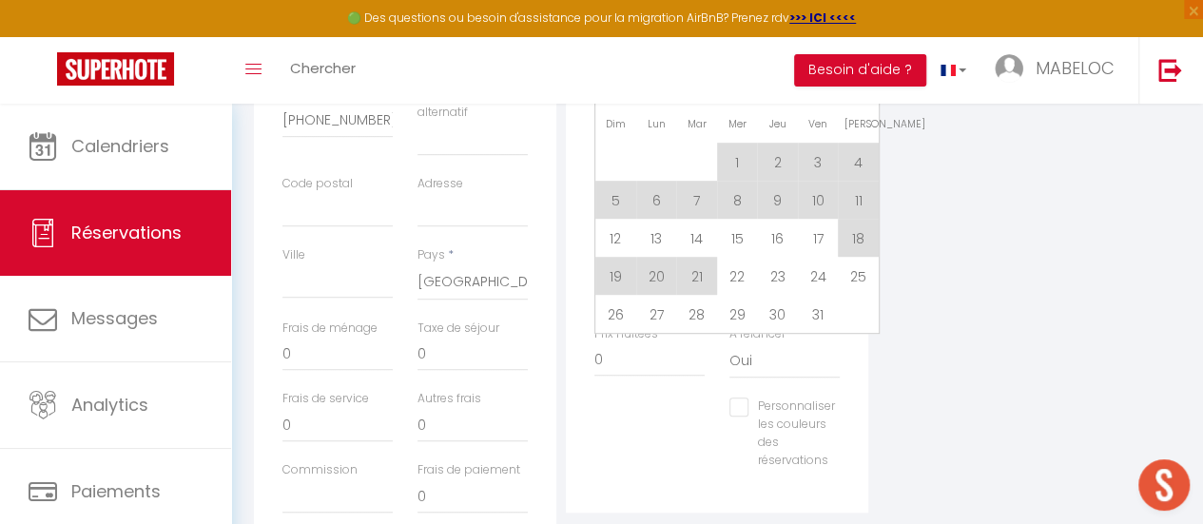
type input "[DATE]"
select select
checkbox input "false"
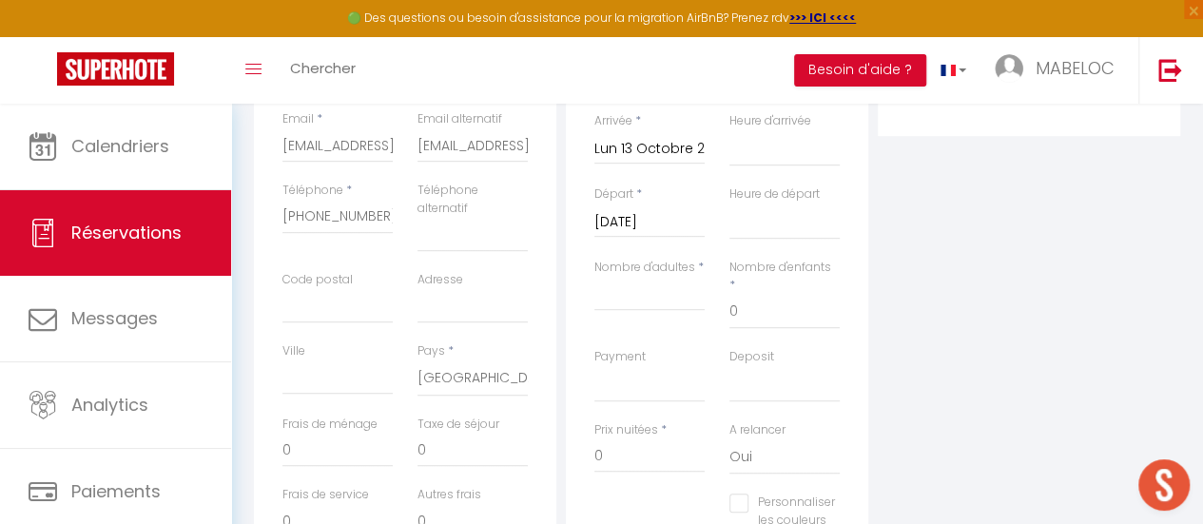
scroll to position [390, 0]
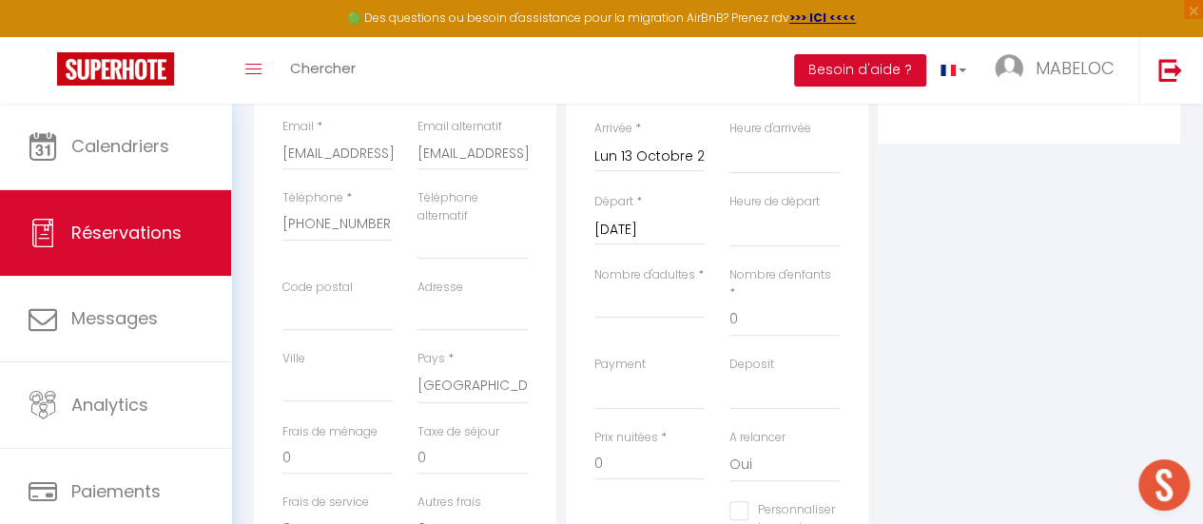
click at [647, 235] on input "[DATE]" at bounding box center [649, 230] width 110 height 25
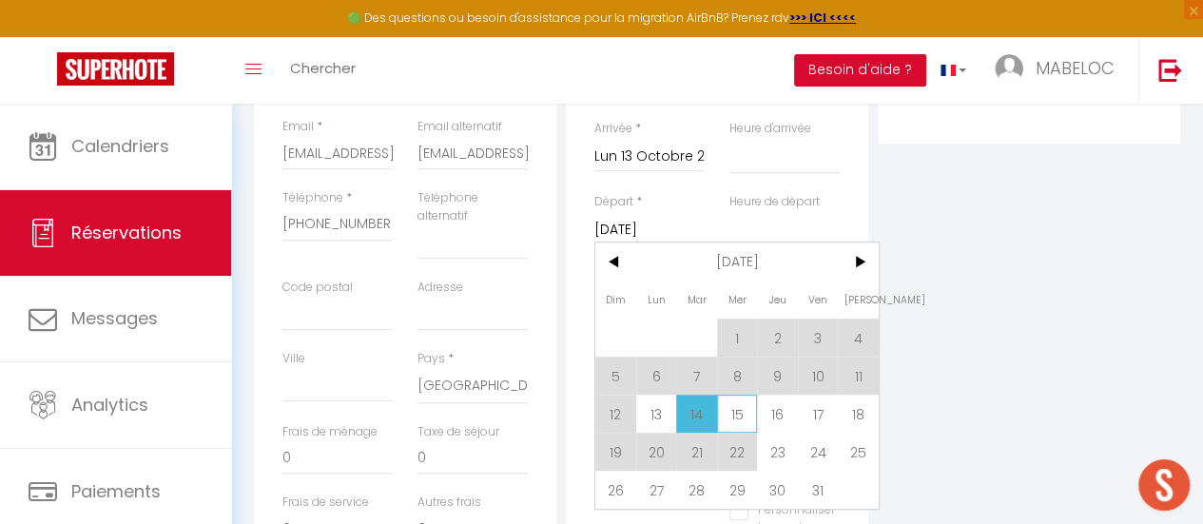
click at [733, 404] on span "15" at bounding box center [737, 414] width 41 height 38
select select
type input "Mer 15 Octobre 2025"
select select
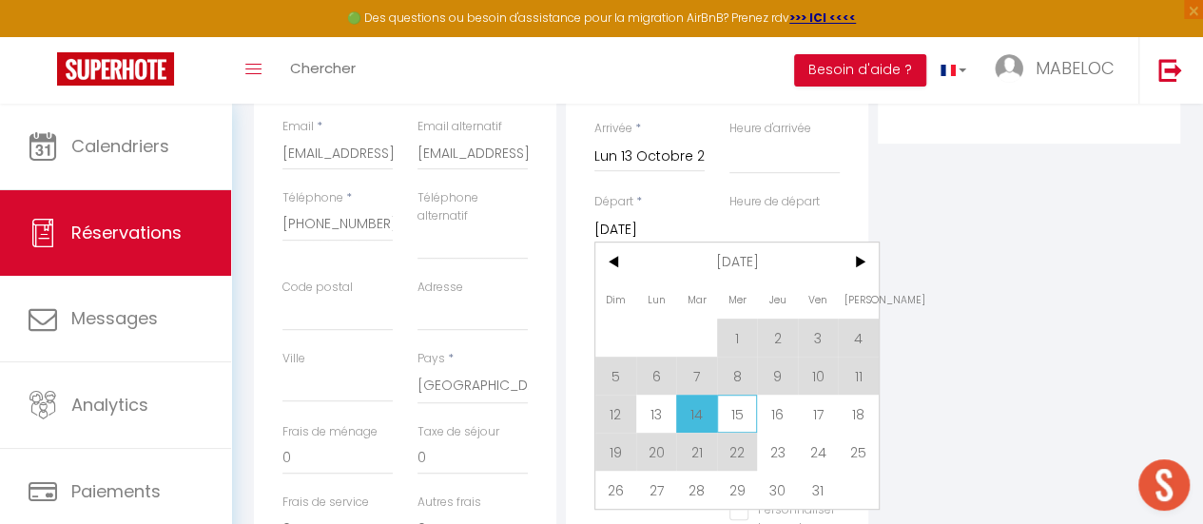
select select
checkbox input "false"
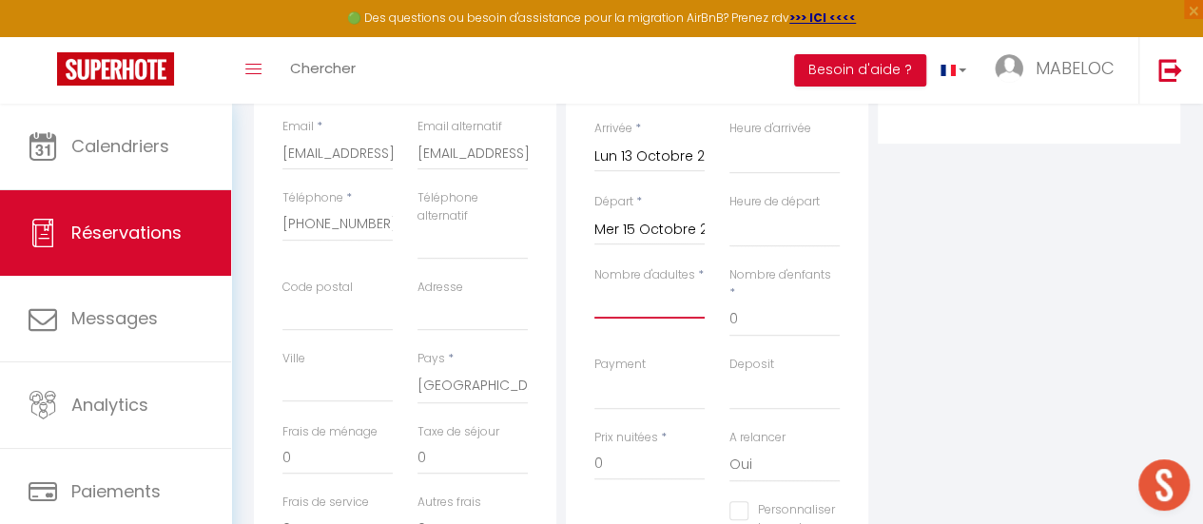
click at [661, 305] on input "Nombre d'adultes" at bounding box center [649, 301] width 110 height 34
type input "2"
select select
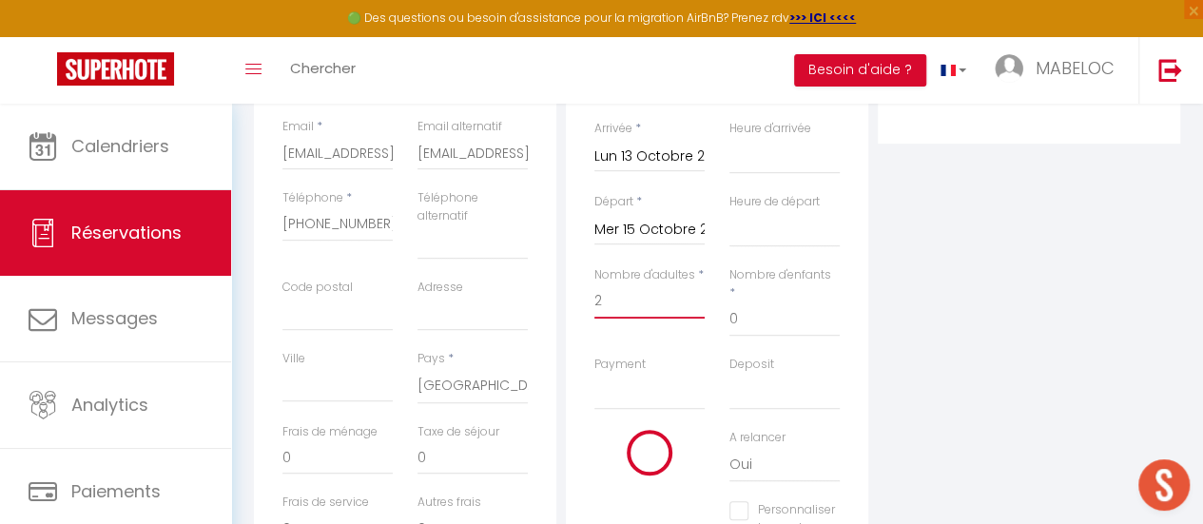
select select
checkbox input "false"
type input "55"
select select
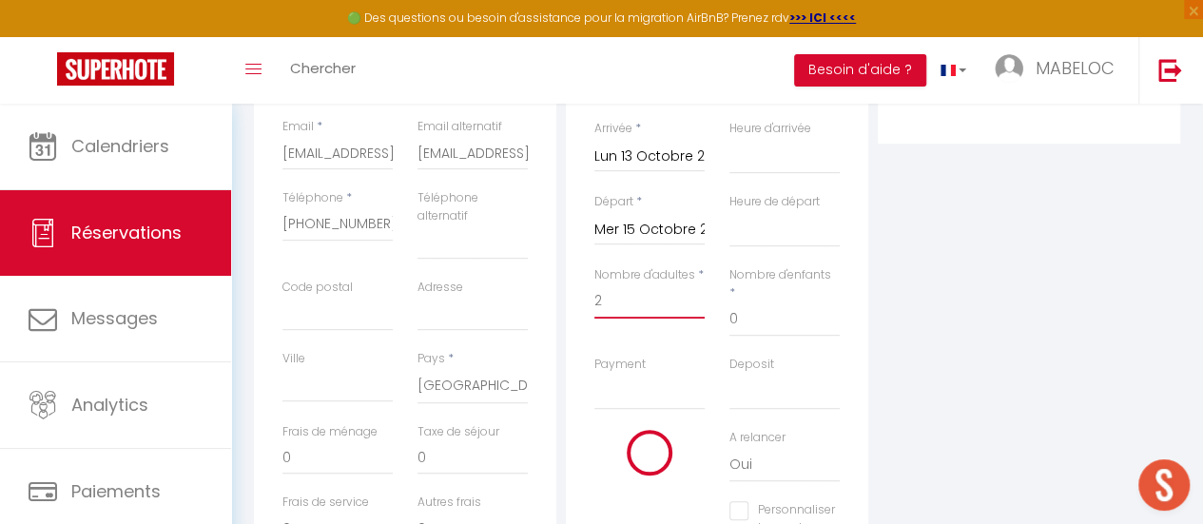
select select
type input "81"
checkbox input "false"
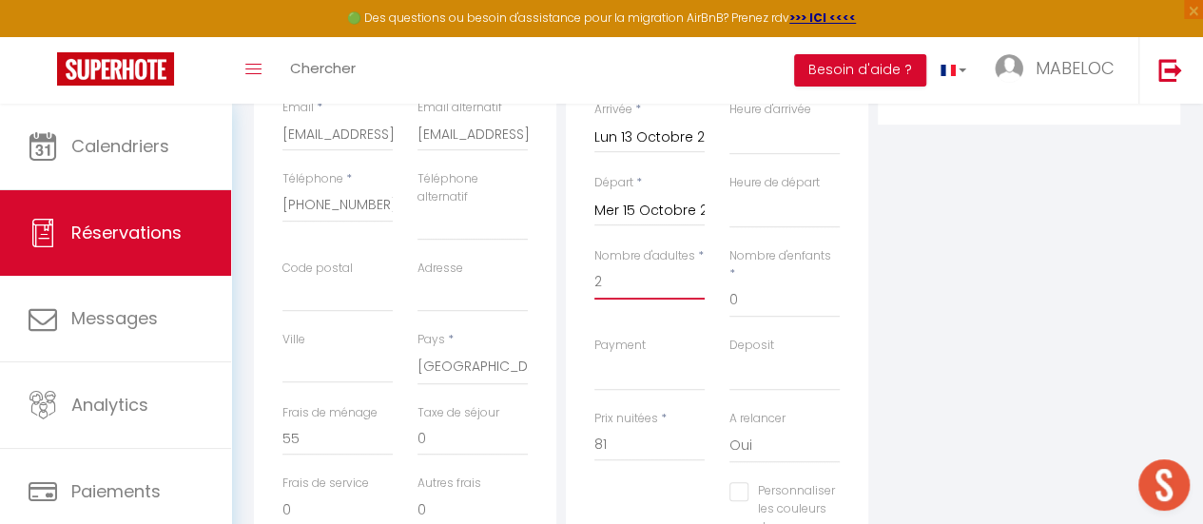
type input "2"
click at [664, 365] on select "OK KO" at bounding box center [649, 373] width 110 height 36
select select "10"
click at [594, 355] on select "OK KO" at bounding box center [649, 373] width 110 height 36
select select
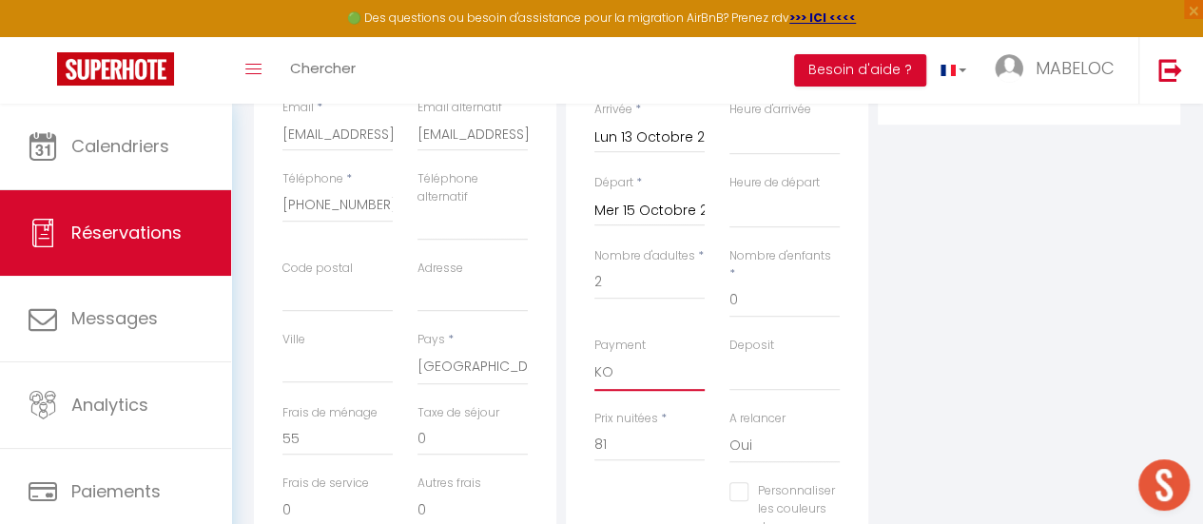
select select
checkbox input "false"
click at [761, 357] on select "OK KO" at bounding box center [784, 373] width 110 height 36
select select "14"
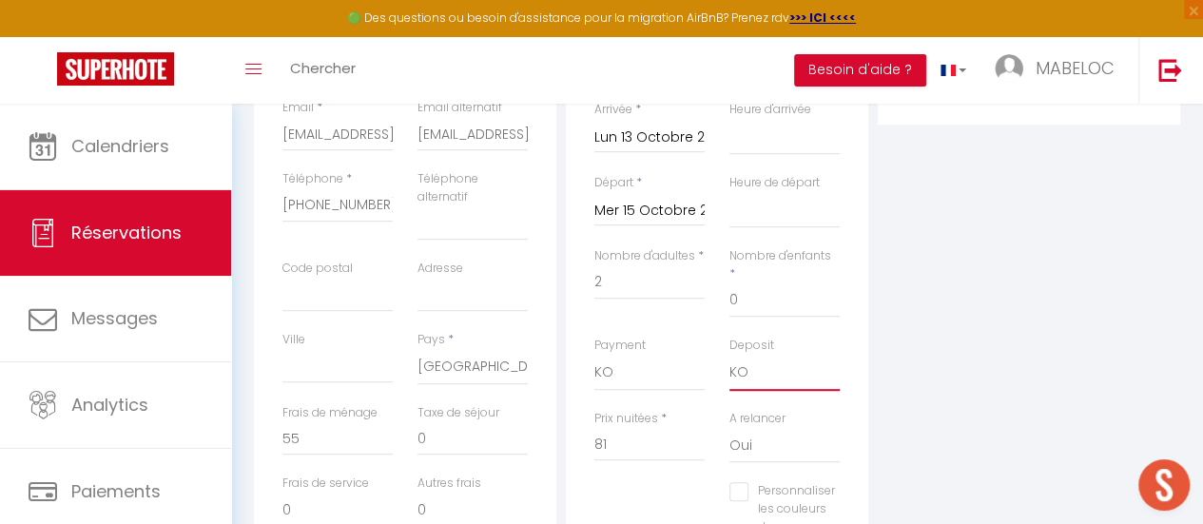
click at [729, 355] on select "OK KO" at bounding box center [784, 373] width 110 height 36
select select
checkbox input "false"
drag, startPoint x: 616, startPoint y: 424, endPoint x: 581, endPoint y: 427, distance: 35.3
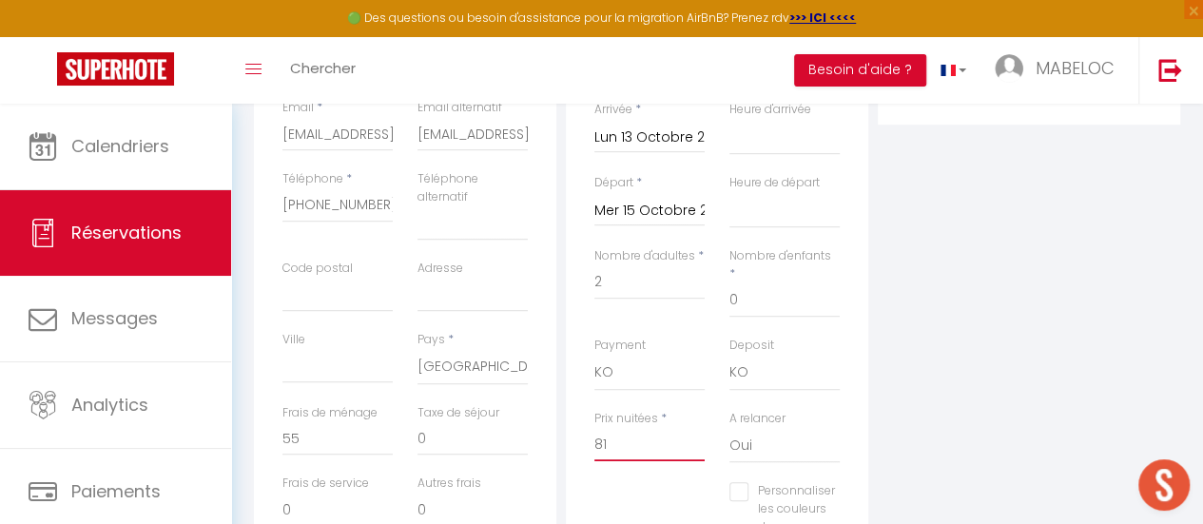
click at [582, 427] on div "Prix nuitées * 81" at bounding box center [649, 446] width 135 height 73
type input "1"
select select
checkbox input "false"
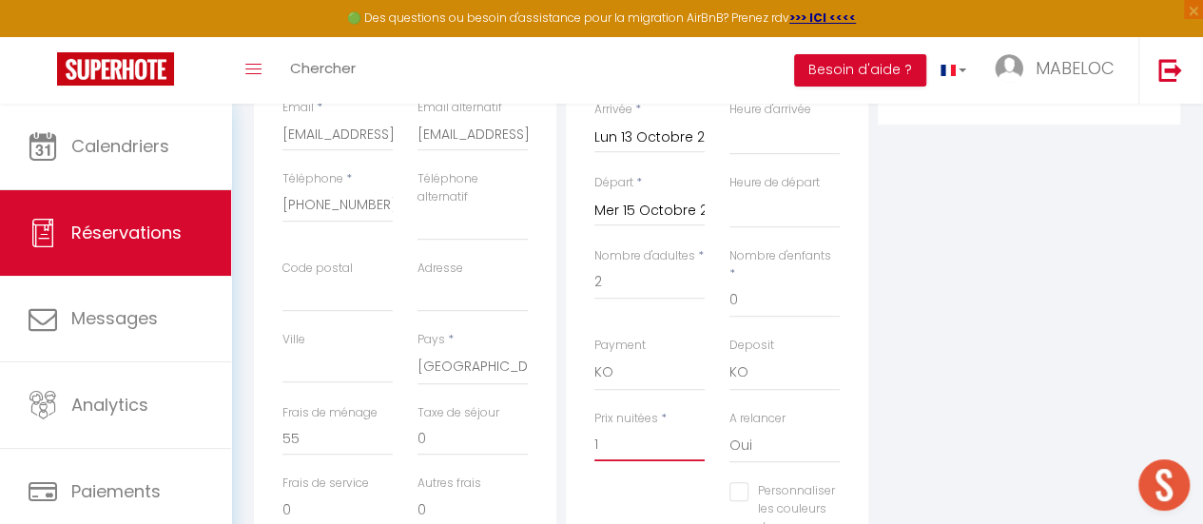
type input "11"
select select
checkbox input "false"
type input "110"
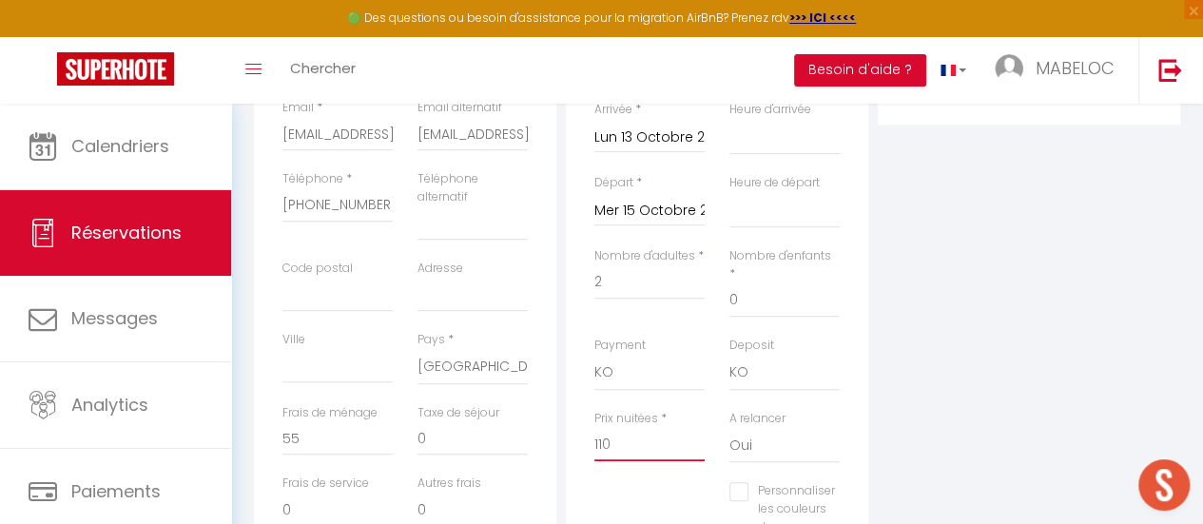
select select
checkbox input "false"
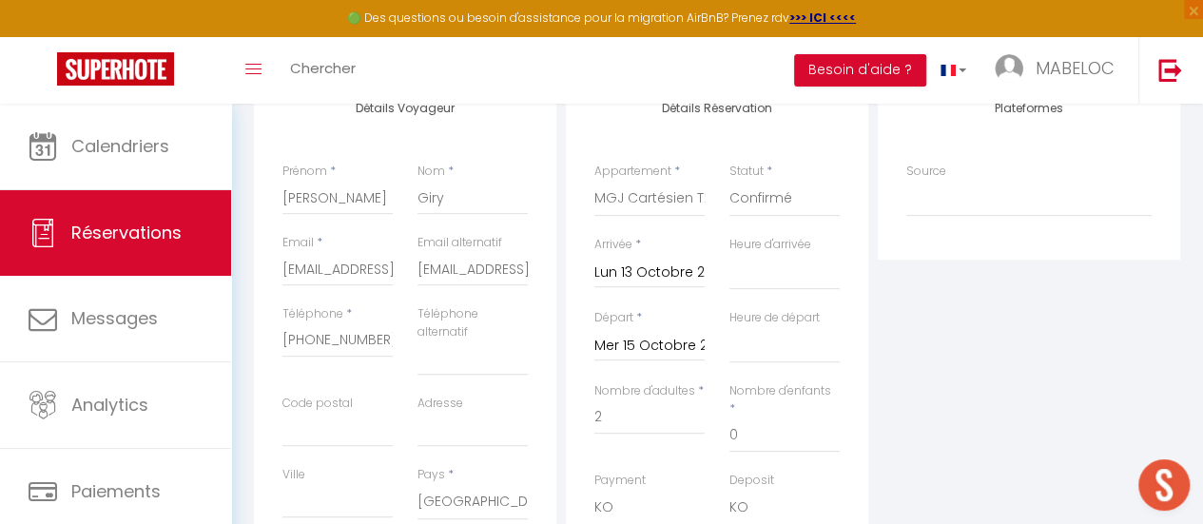
scroll to position [658, 0]
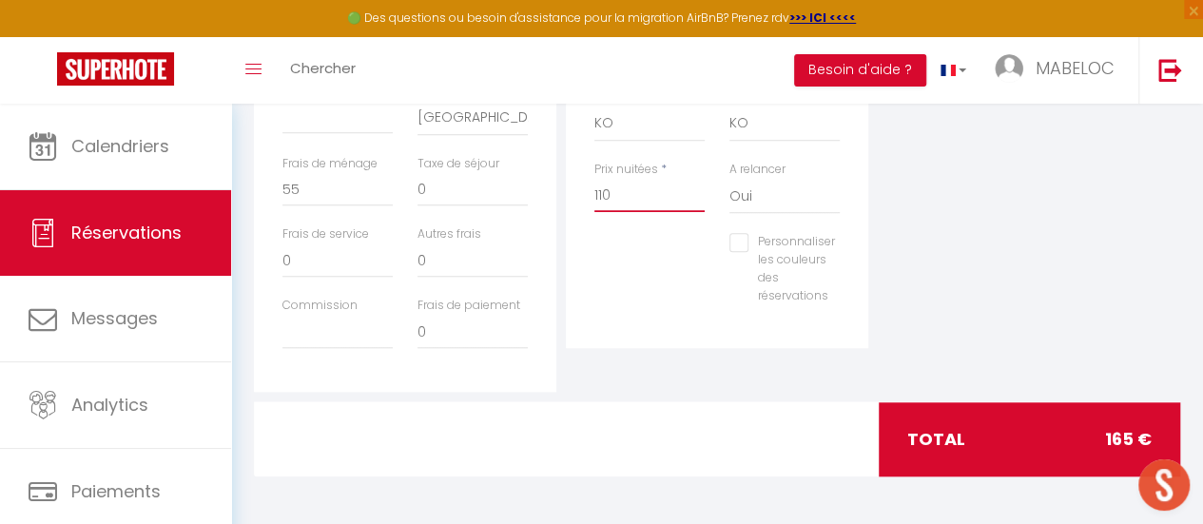
type input "110"
type input "0"
select select
click at [740, 233] on input "Personnaliser les couleurs des réservations" at bounding box center [782, 242] width 106 height 19
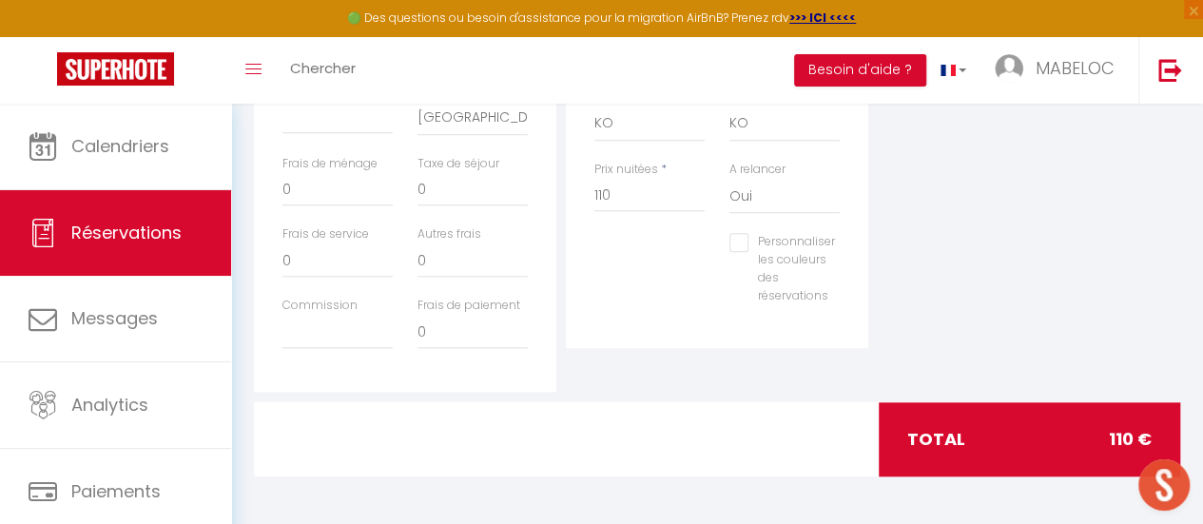
checkbox input "true"
select select
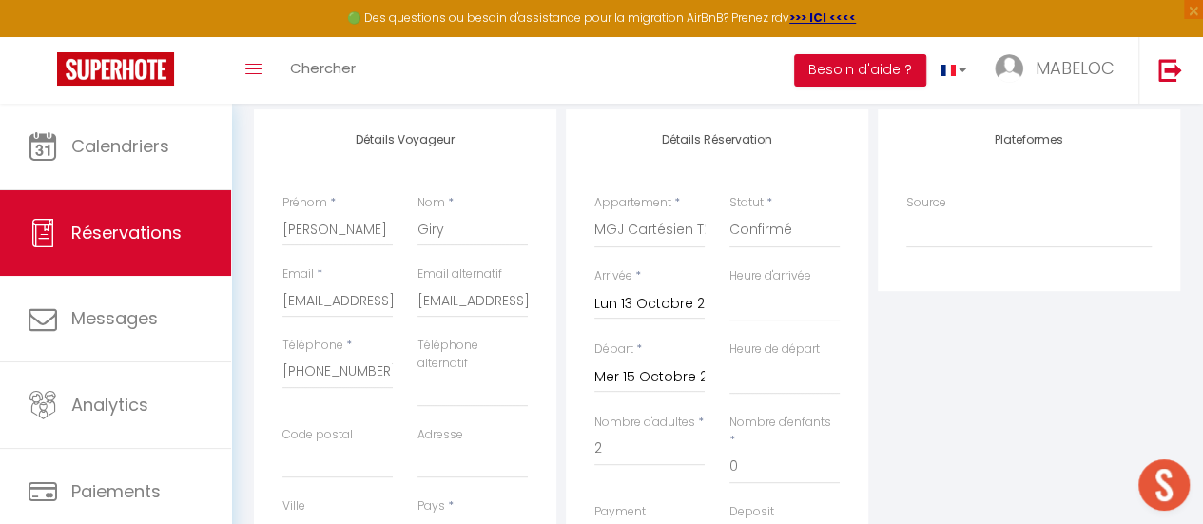
scroll to position [0, 0]
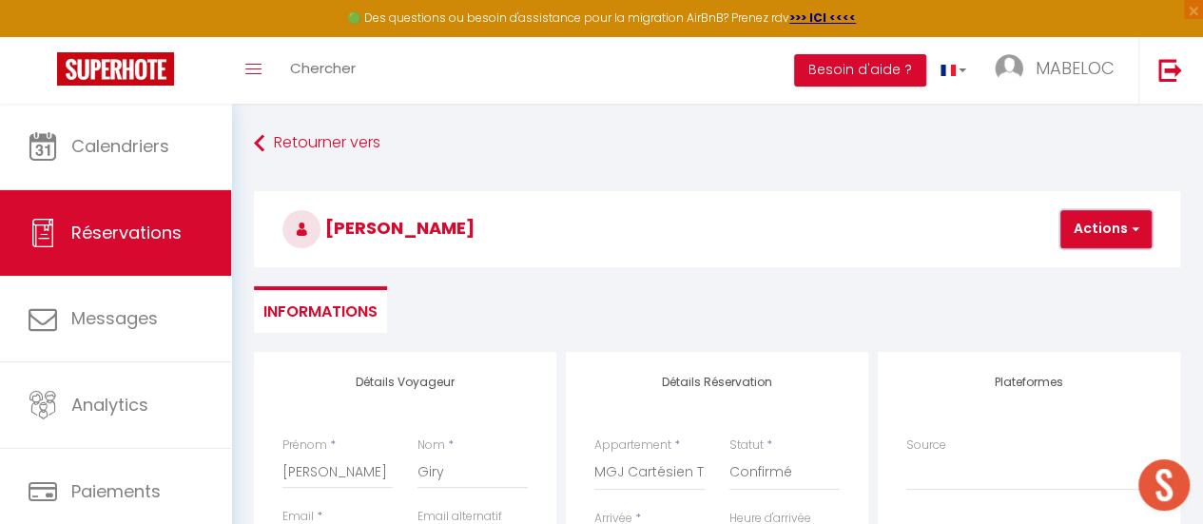
click at [1085, 231] on button "Actions" at bounding box center [1105, 229] width 91 height 38
click at [1086, 264] on link "Enregistrer" at bounding box center [1122, 271] width 150 height 25
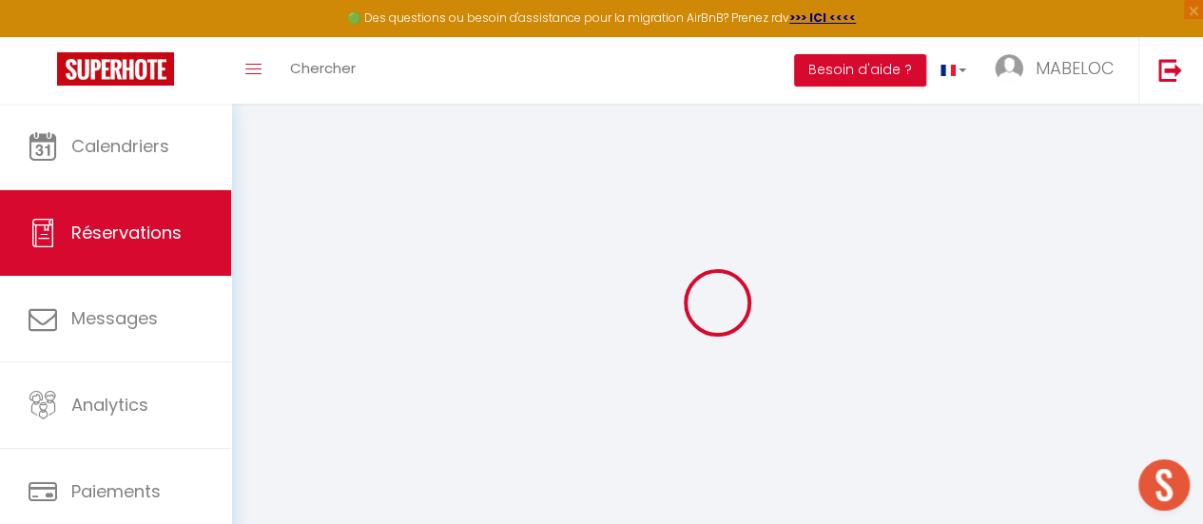
select select "not_cancelled"
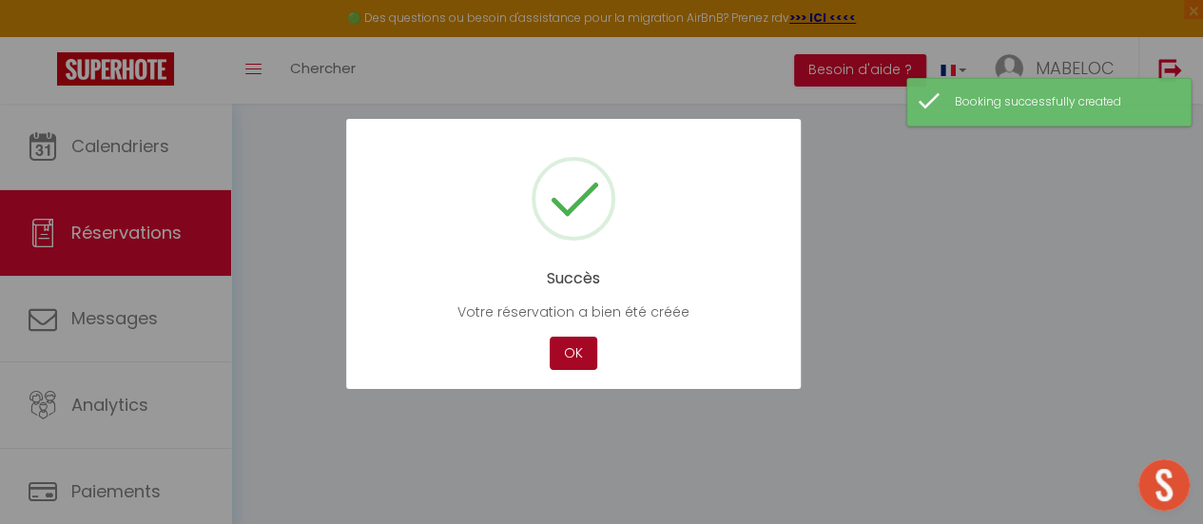
click at [559, 352] on button "OK" at bounding box center [574, 353] width 48 height 33
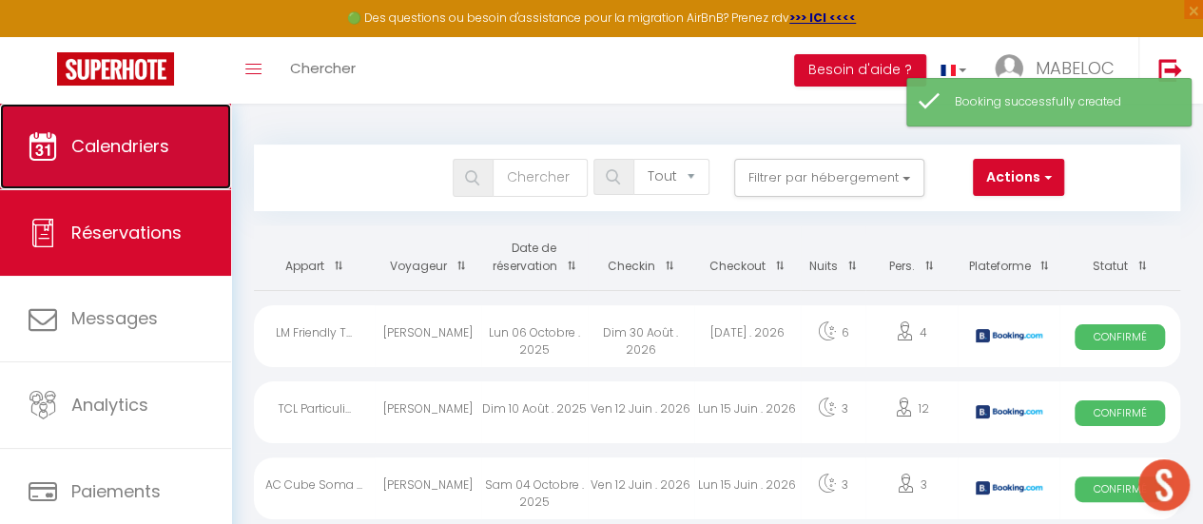
click at [139, 147] on span "Calendriers" at bounding box center [120, 146] width 98 height 24
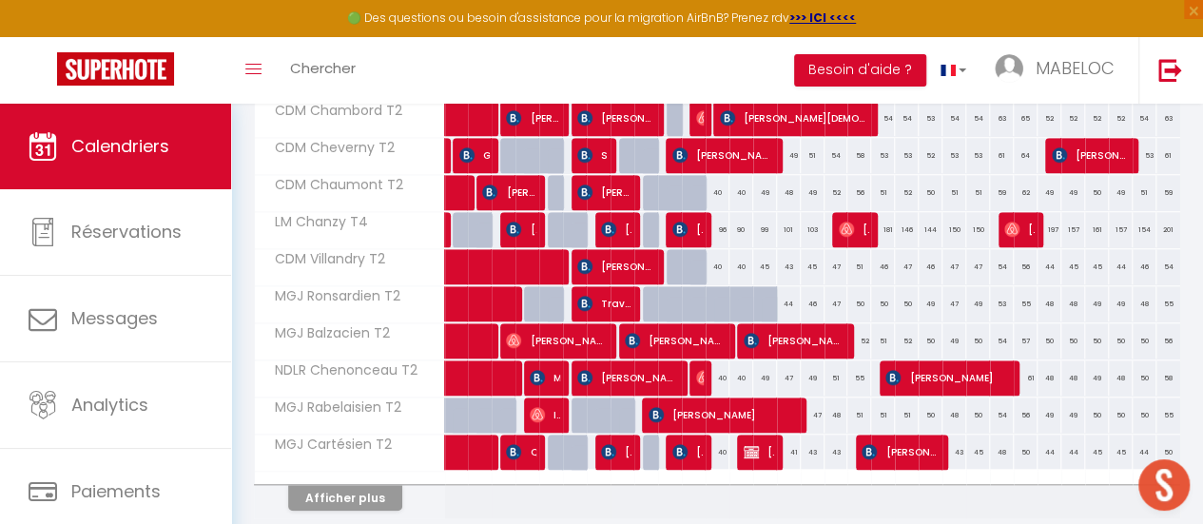
scroll to position [706, 0]
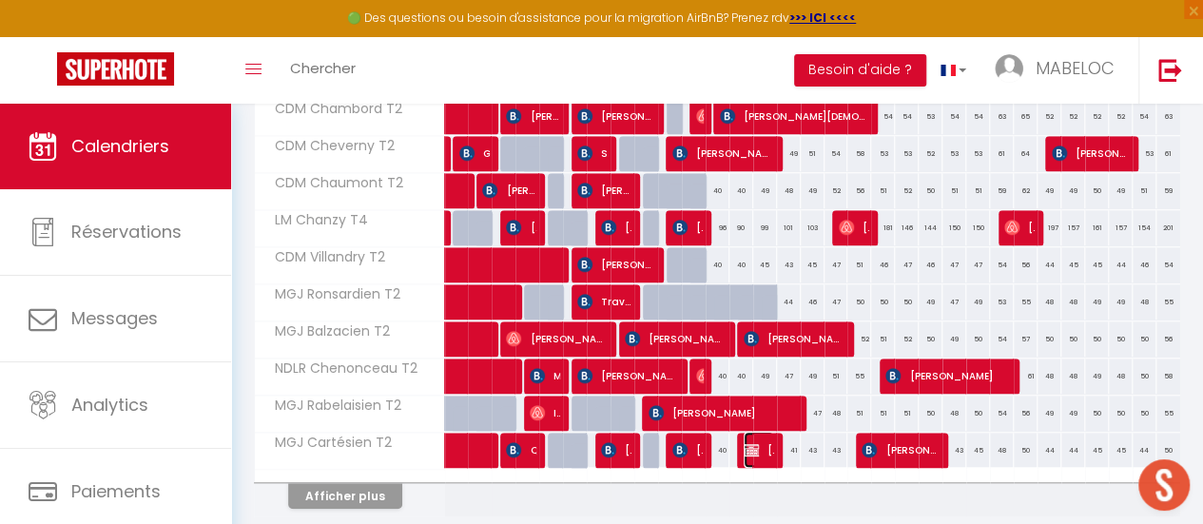
click at [748, 442] on img at bounding box center [751, 449] width 15 height 15
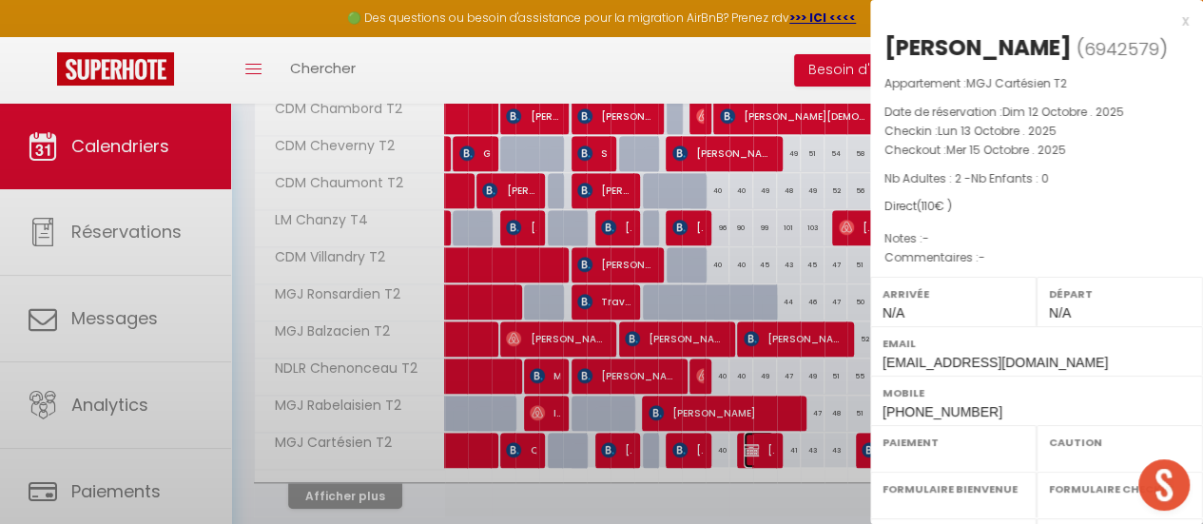
select select "OK"
select select "KO"
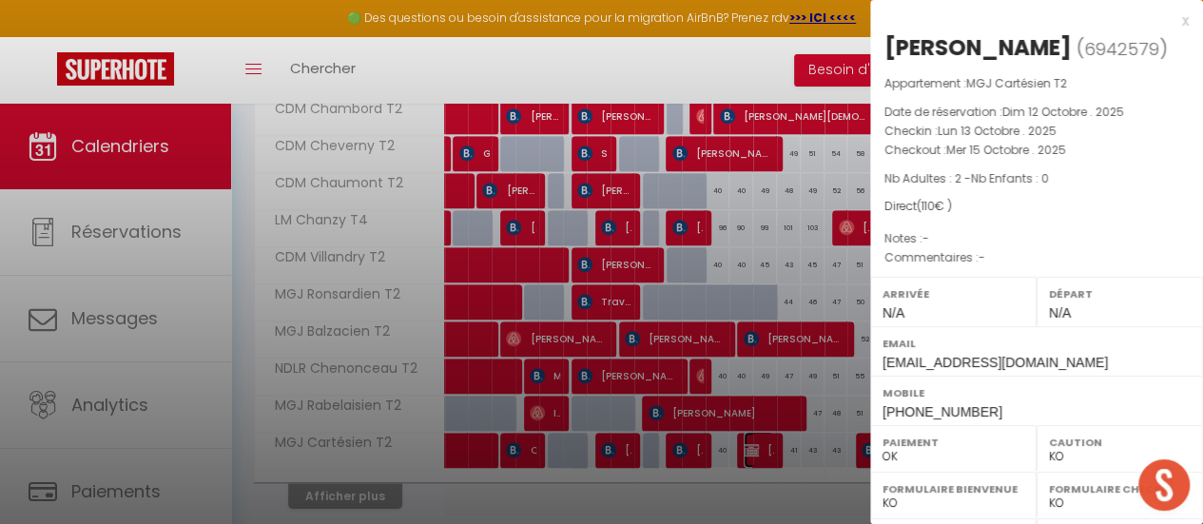
scroll to position [358, 0]
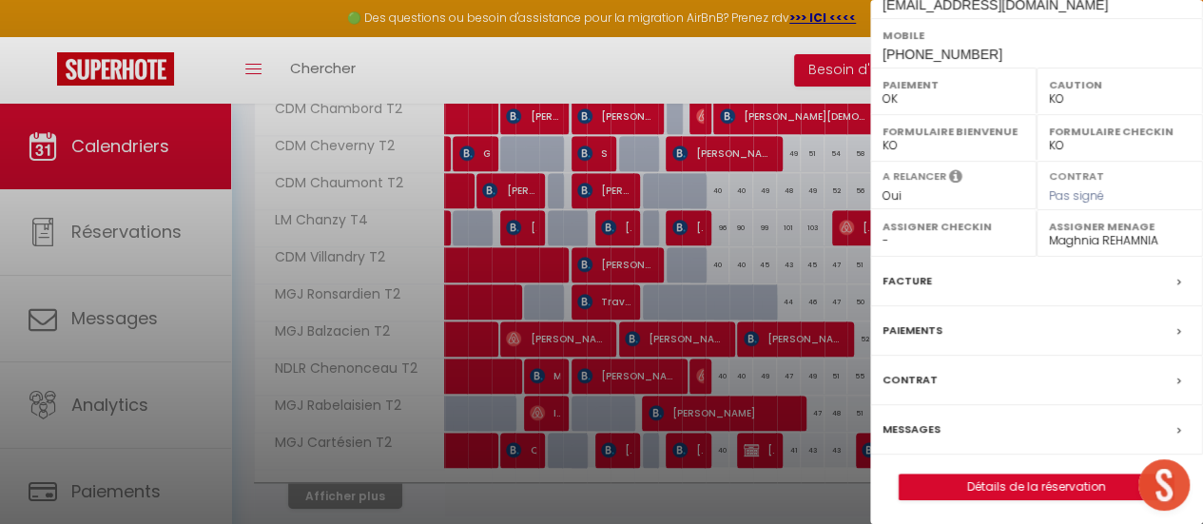
click at [1162, 328] on div "Paiements" at bounding box center [1036, 330] width 333 height 49
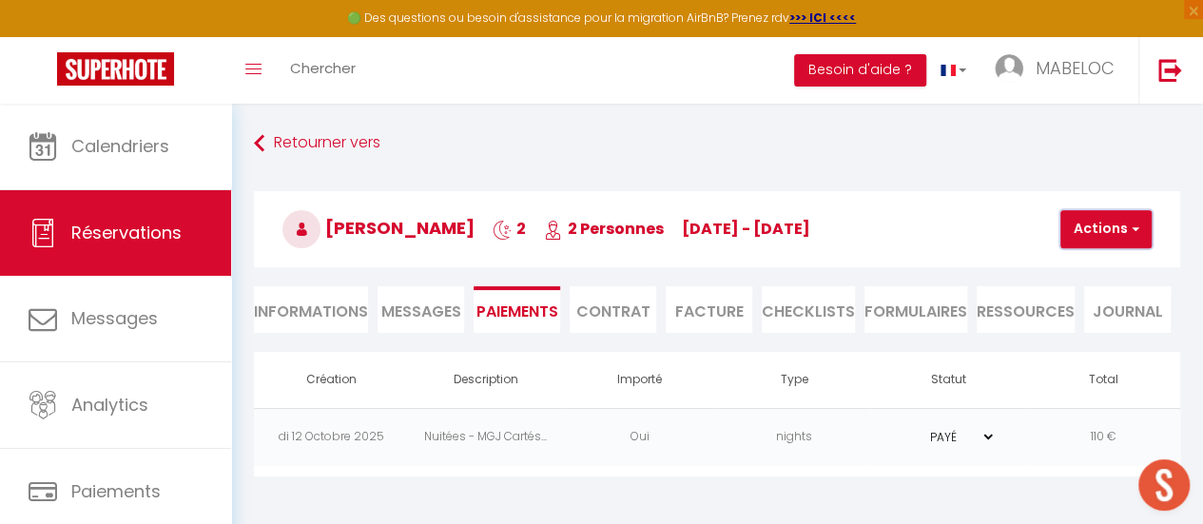
click at [1091, 227] on button "Actions" at bounding box center [1105, 229] width 91 height 38
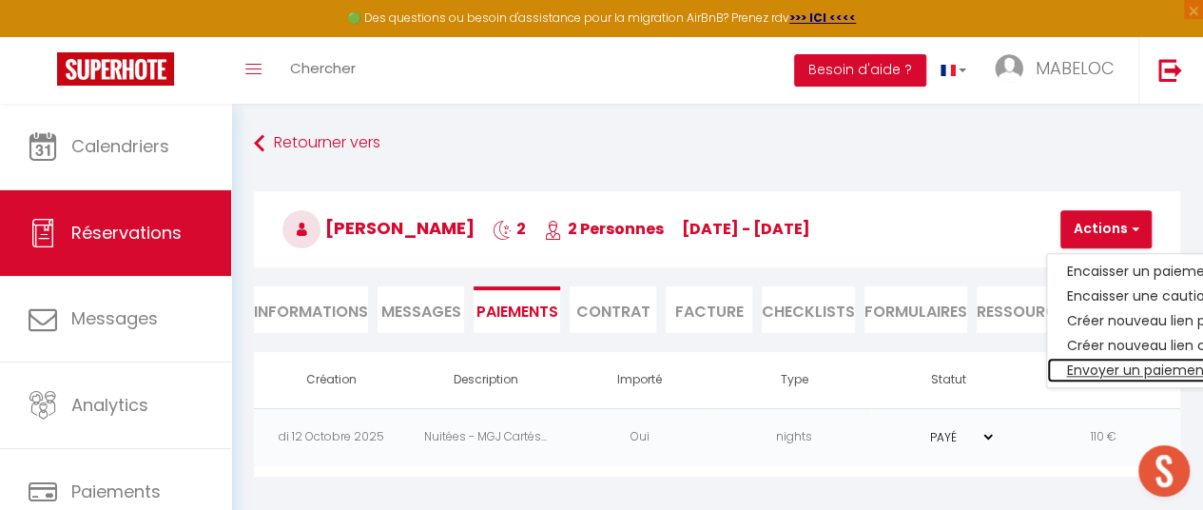
click at [1100, 370] on link "Envoyer un paiement global" at bounding box center [1164, 370] width 234 height 25
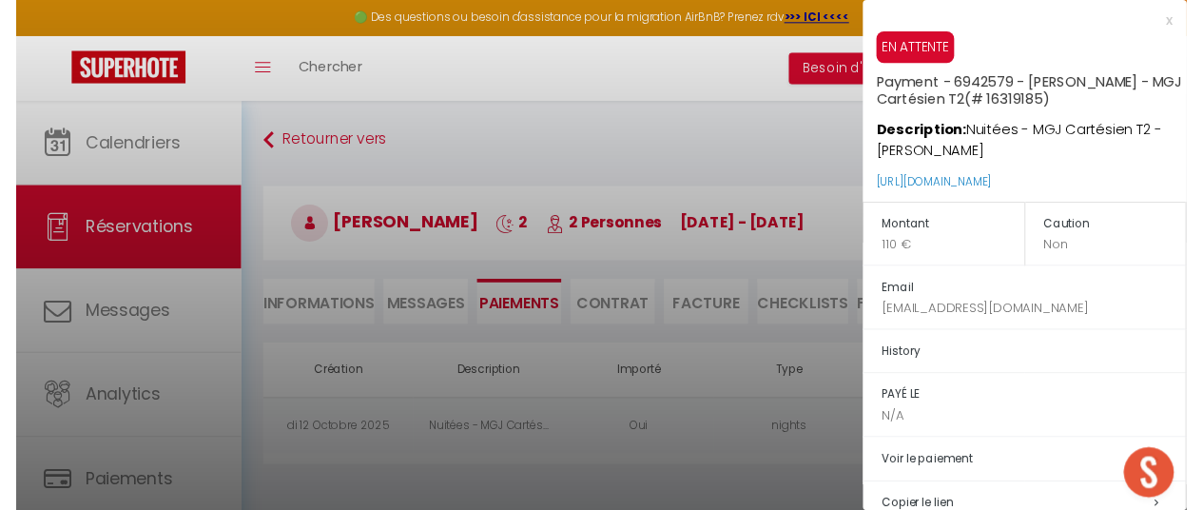
scroll to position [126, 0]
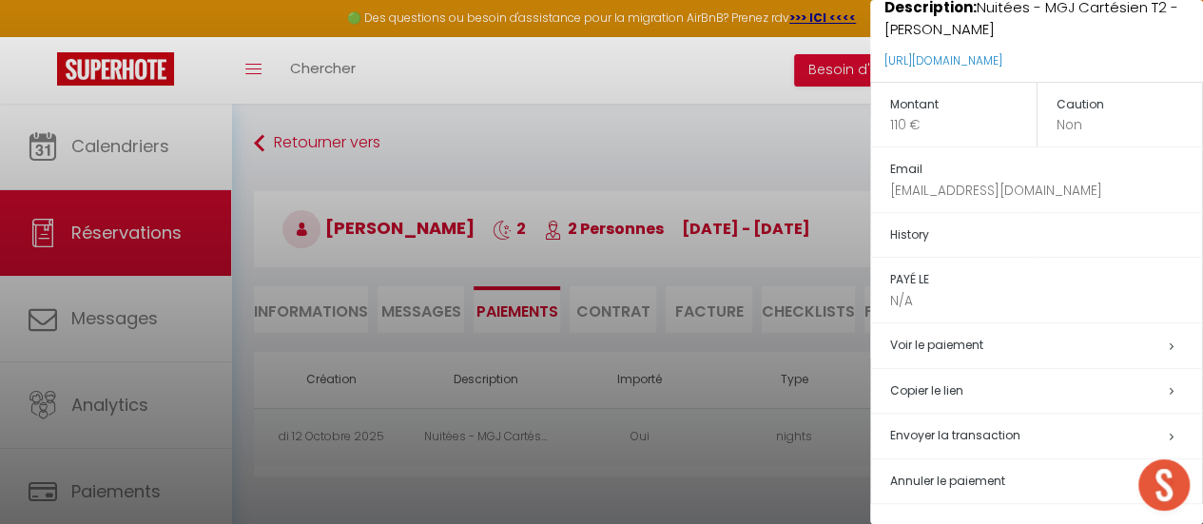
click at [1160, 388] on h5 "Copier le lien" at bounding box center [1046, 391] width 312 height 22
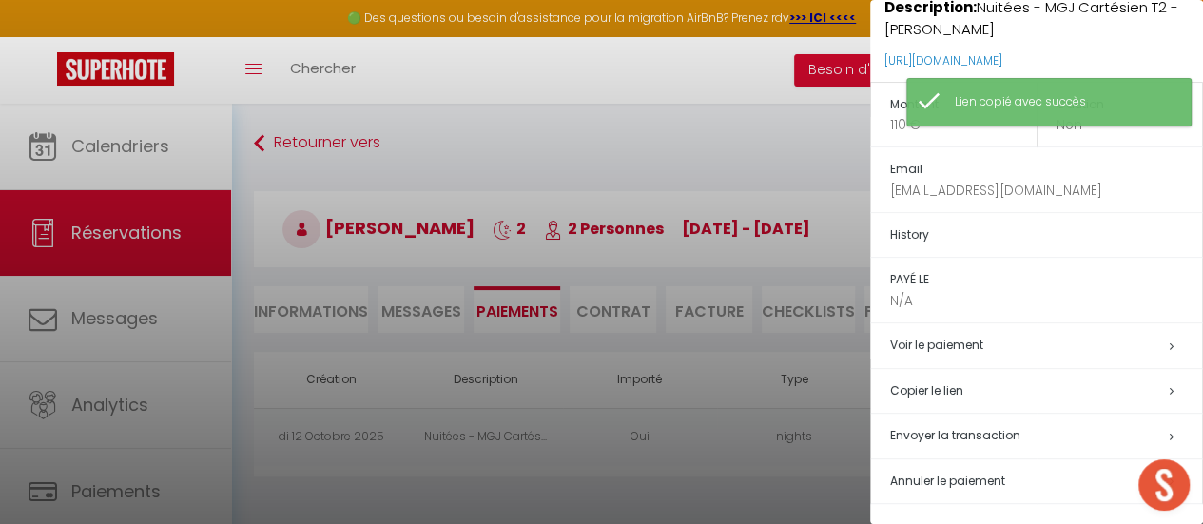
click at [755, 93] on div at bounding box center [601, 262] width 1203 height 524
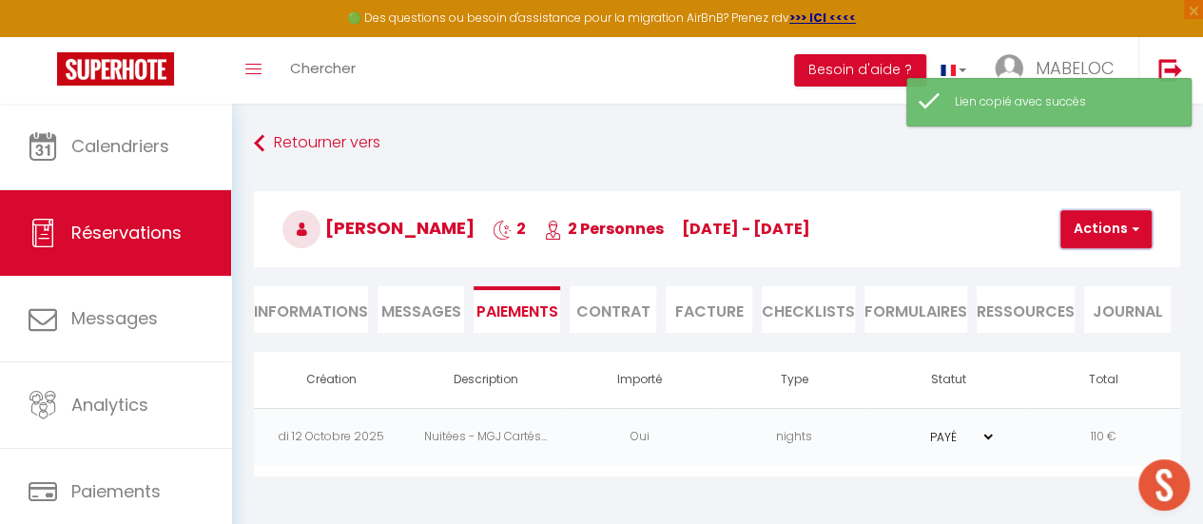
click at [1105, 216] on button "Actions" at bounding box center [1105, 229] width 91 height 38
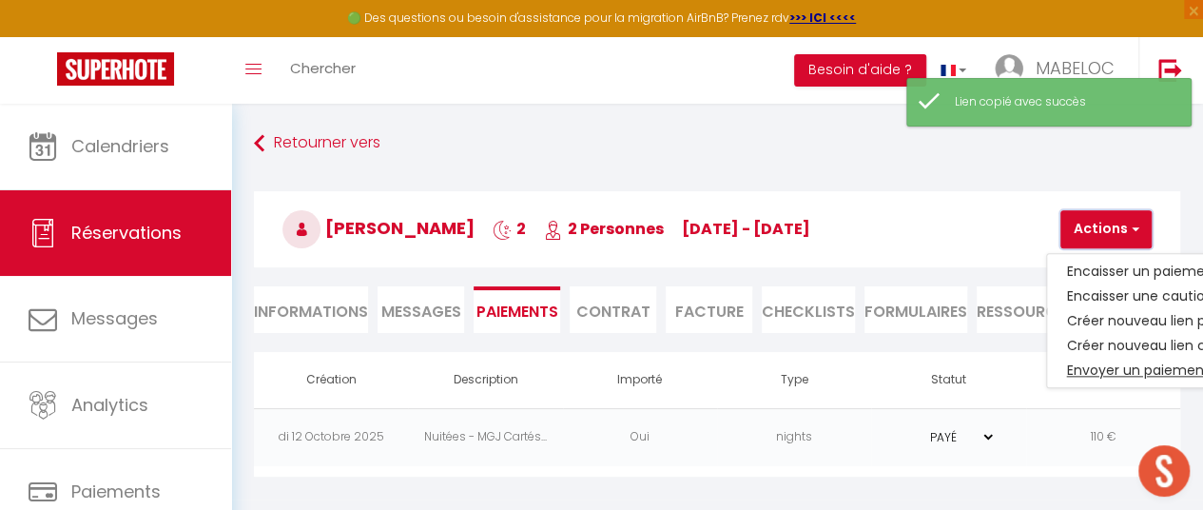
scroll to position [0, 78]
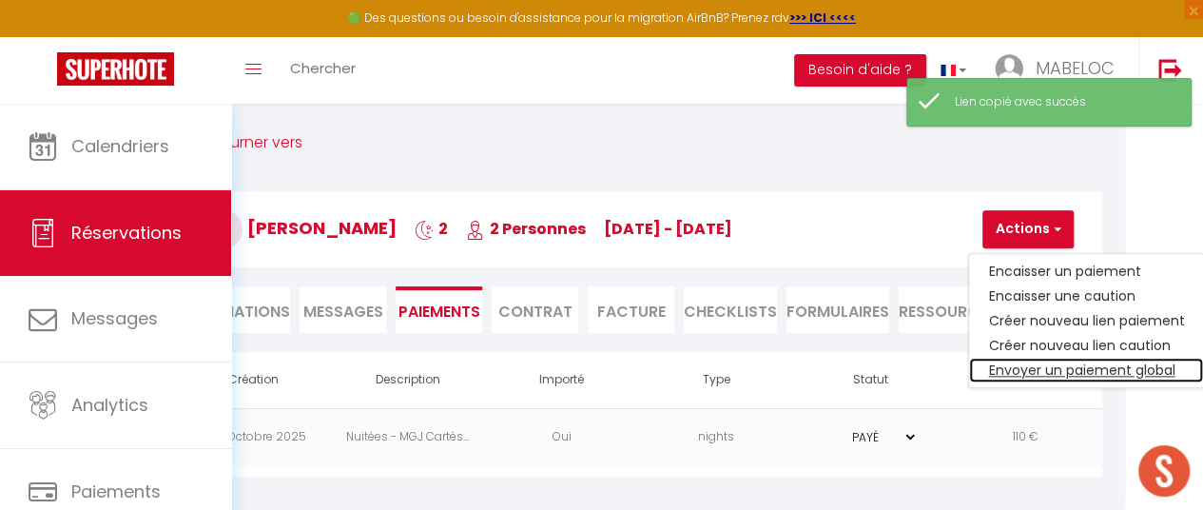
click at [1109, 374] on link "Envoyer un paiement global" at bounding box center [1086, 370] width 234 height 25
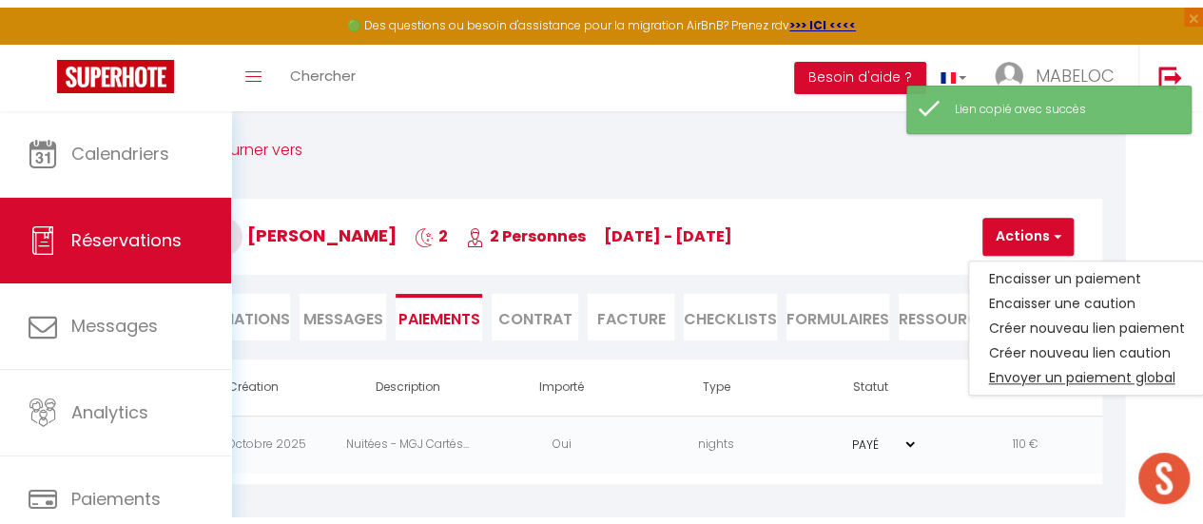
scroll to position [0, 0]
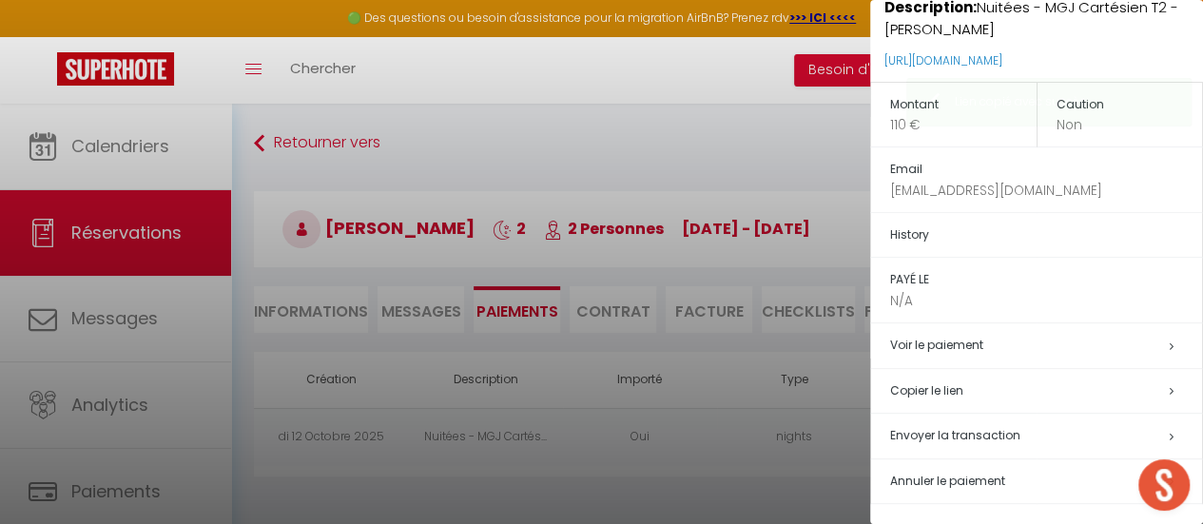
click at [1151, 387] on h5 "Copier le lien" at bounding box center [1046, 391] width 312 height 22
click at [715, 103] on div at bounding box center [601, 262] width 1203 height 524
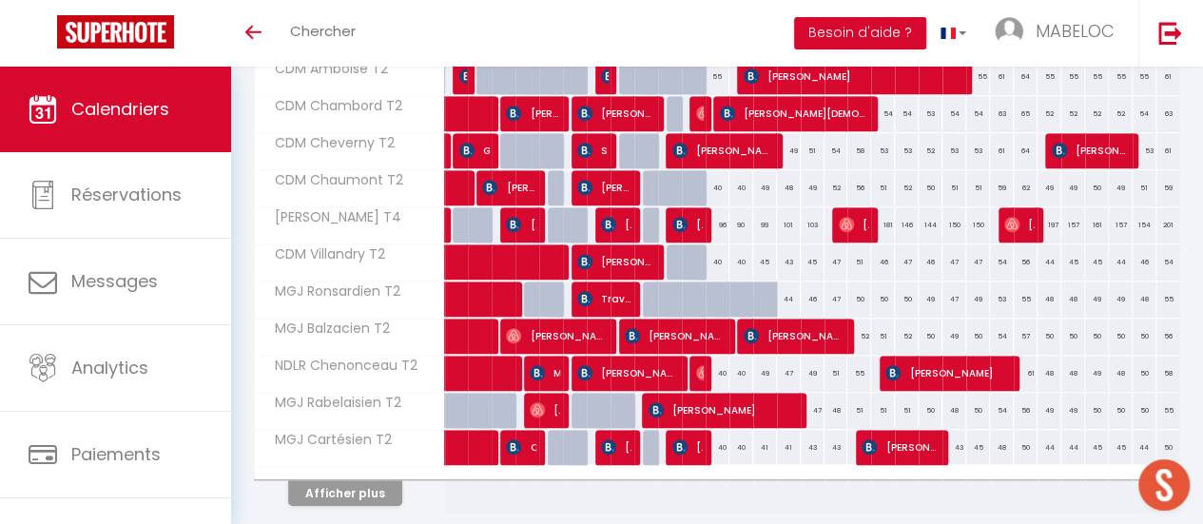
scroll to position [677, 0]
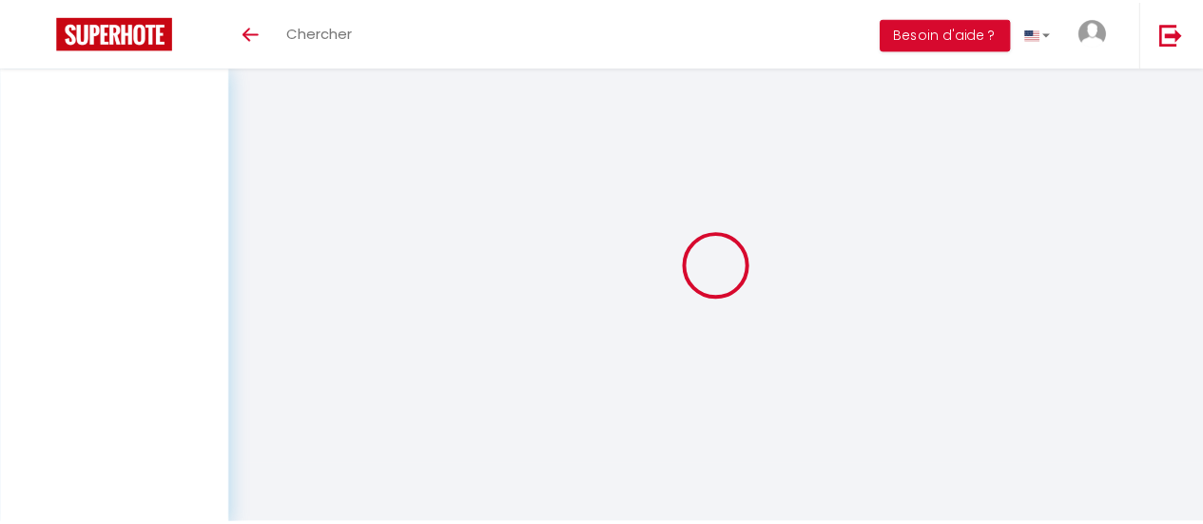
scroll to position [67, 0]
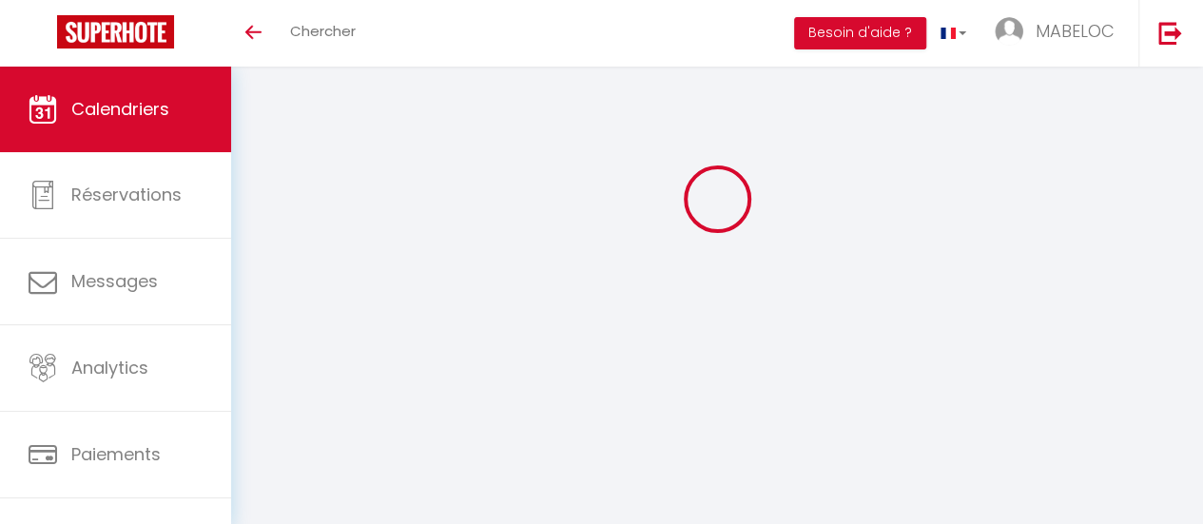
select select
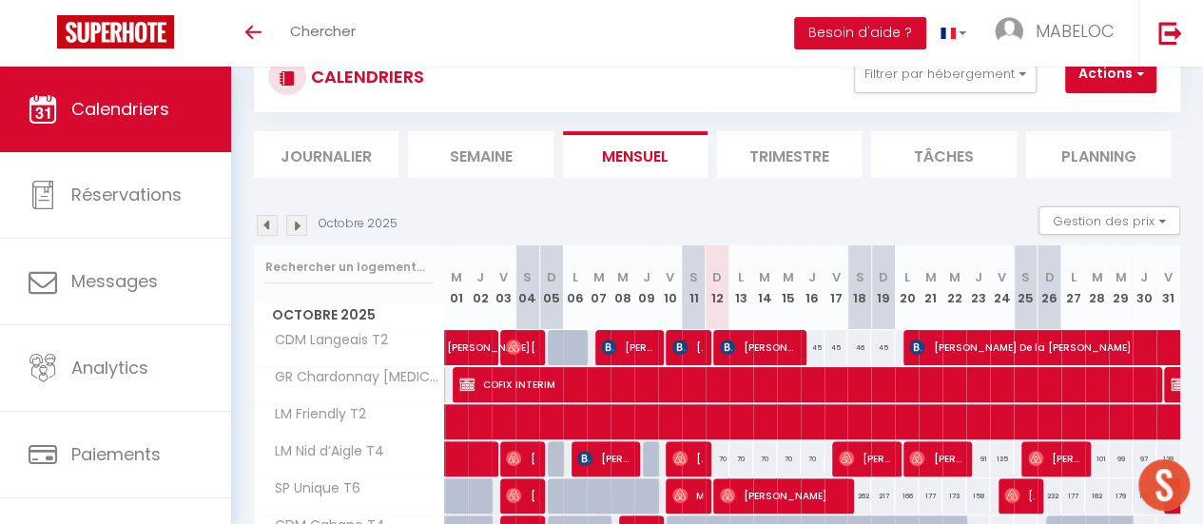
select select
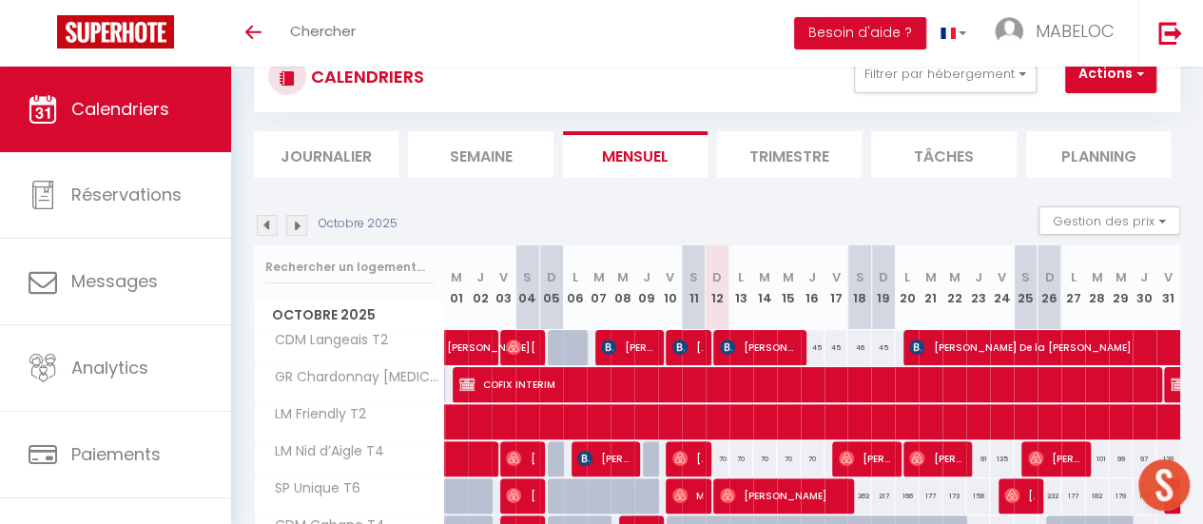
select select
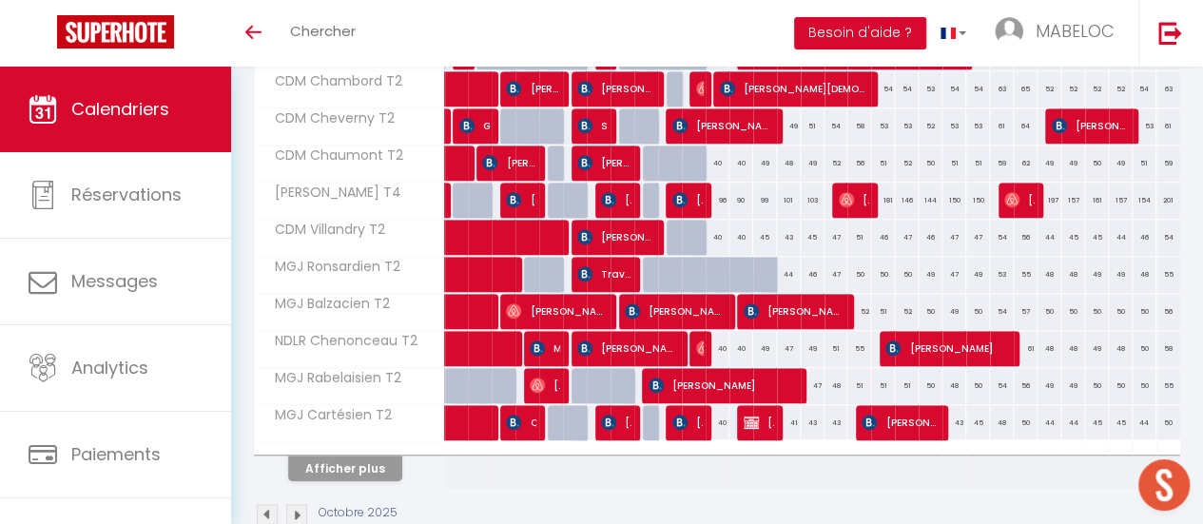
scroll to position [697, 0]
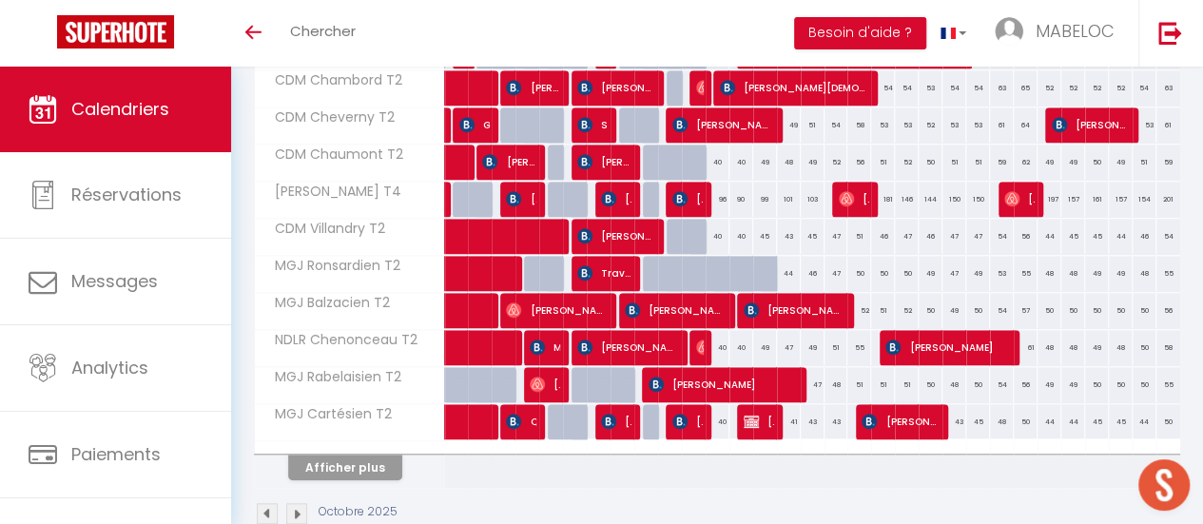
click at [666, 416] on div at bounding box center [678, 422] width 24 height 36
click at [687, 408] on span "[PERSON_NAME]" at bounding box center [687, 421] width 30 height 36
select select "OK"
select select "1"
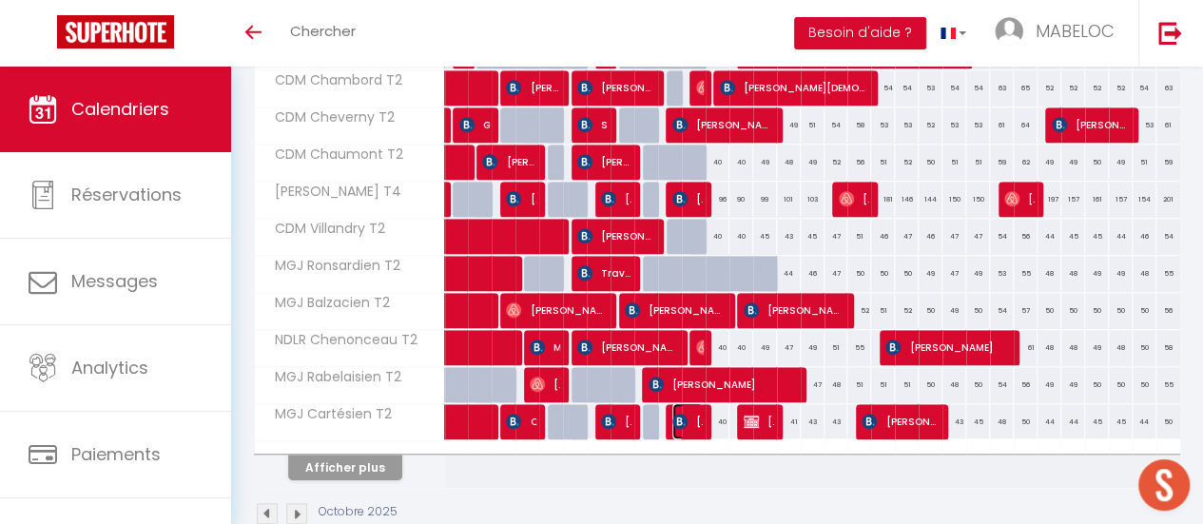
select select "0"
select select "1"
select select
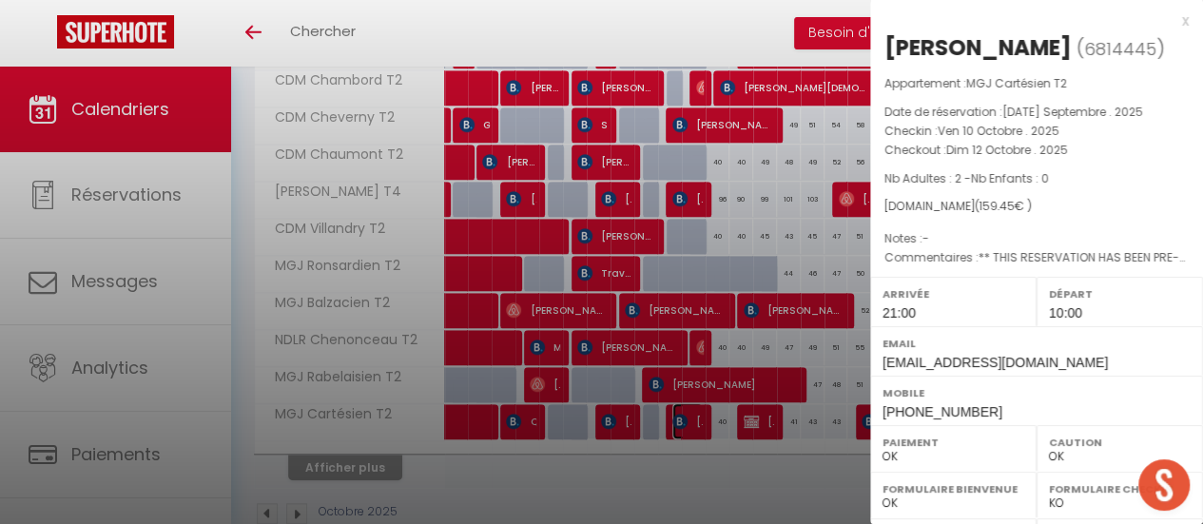
select select "21996"
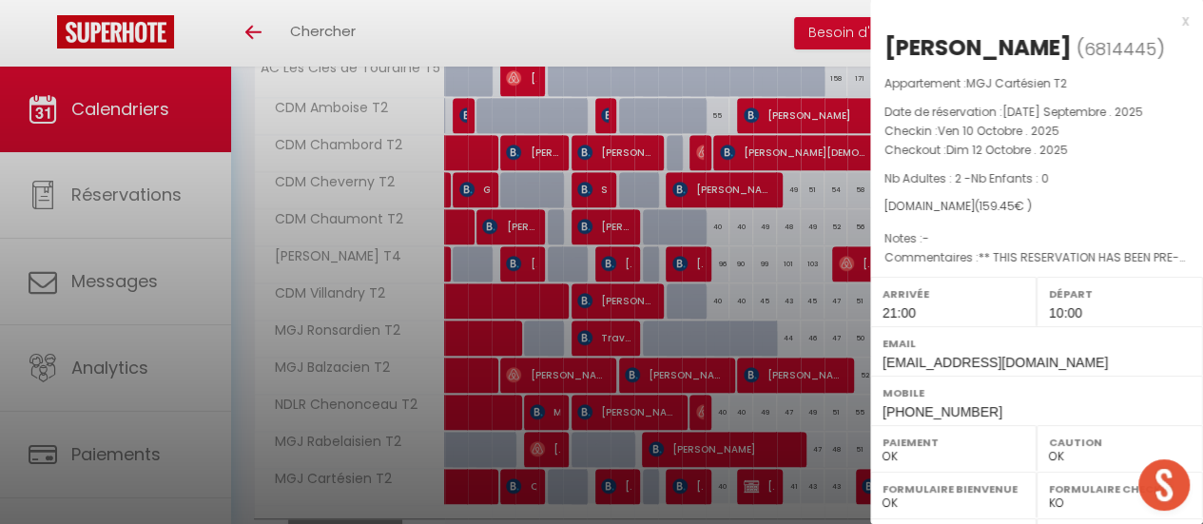
click at [1167, 20] on div "x" at bounding box center [1029, 21] width 319 height 23
